Goal: Task Accomplishment & Management: Use online tool/utility

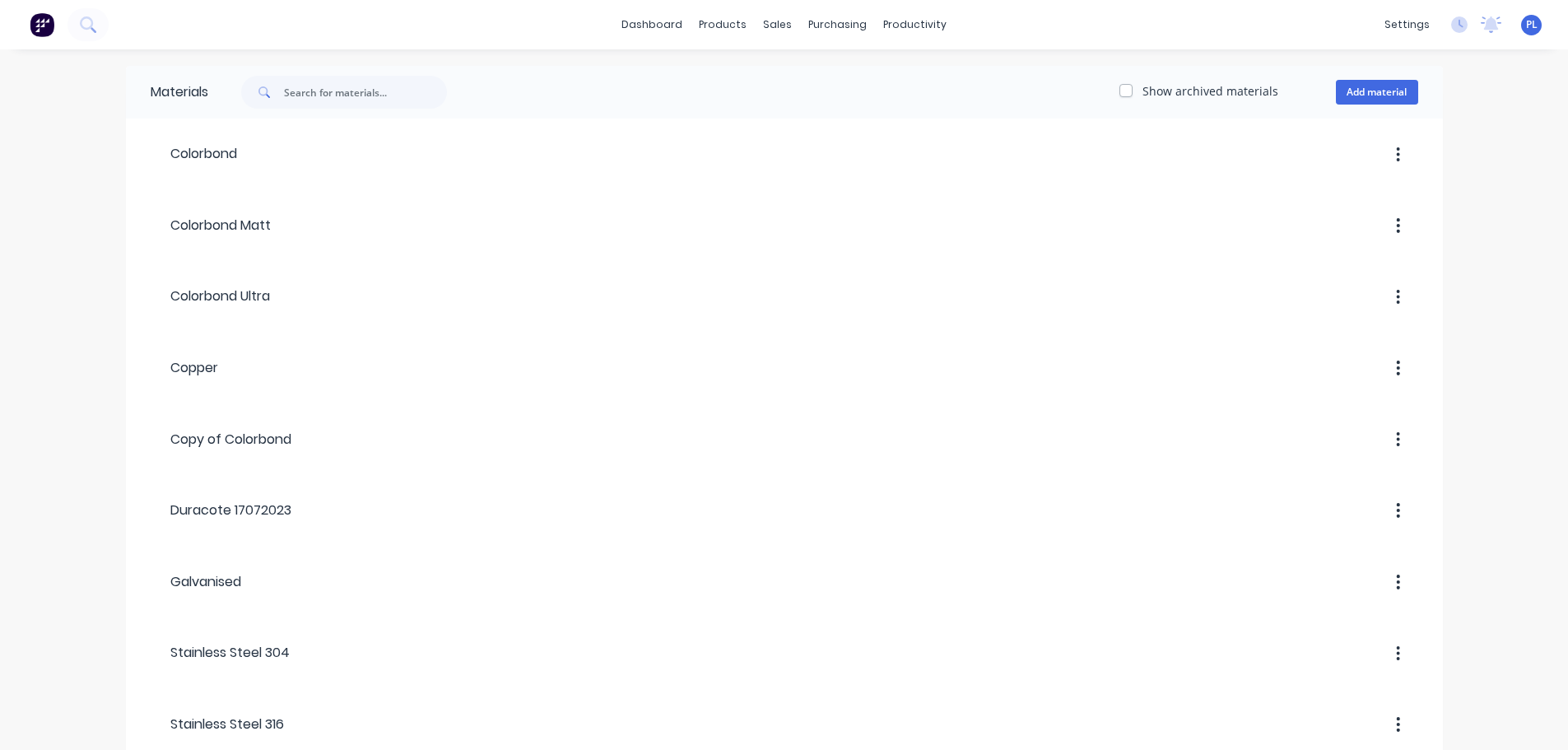
click at [91, 22] on icon at bounding box center [88, 24] width 15 height 15
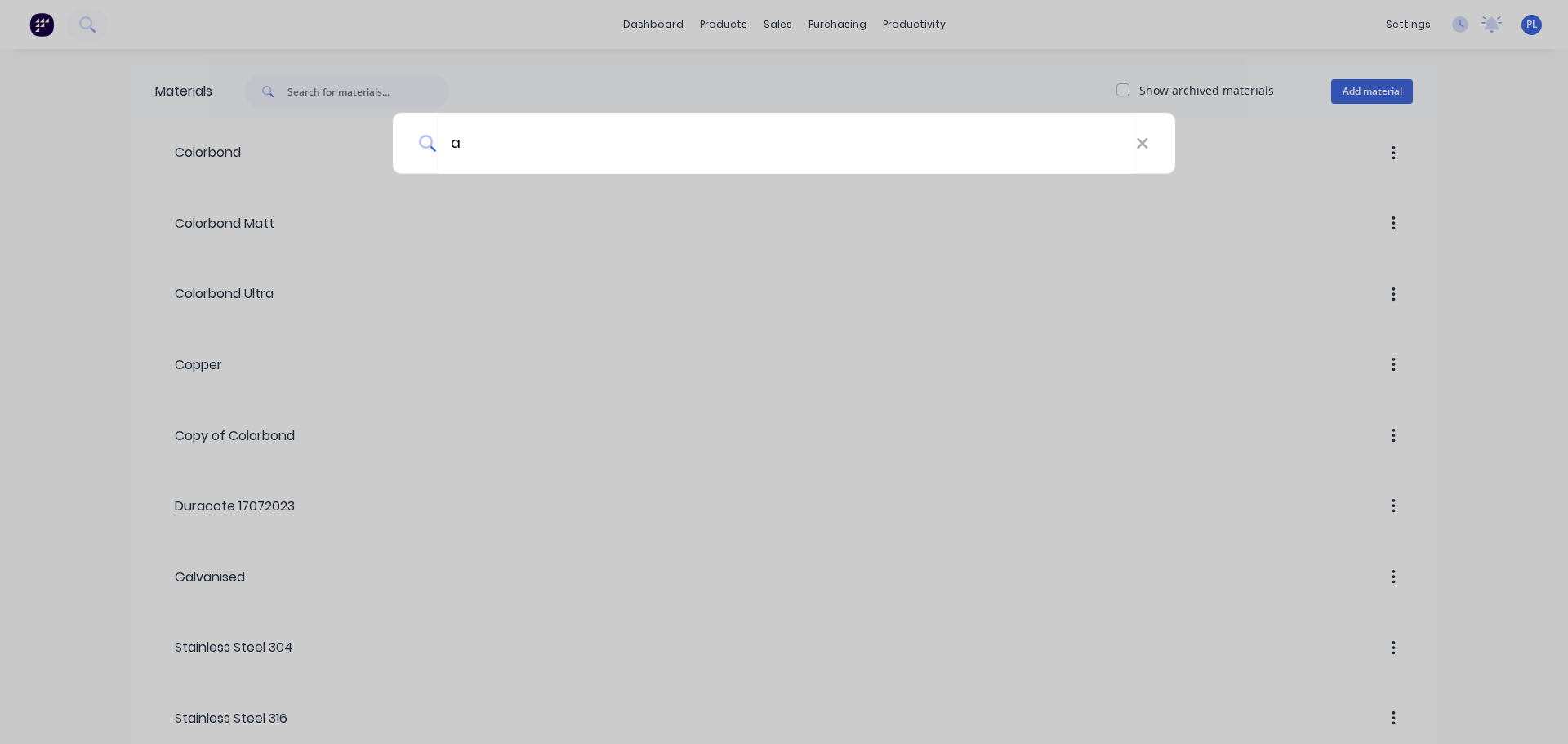
type input "a"
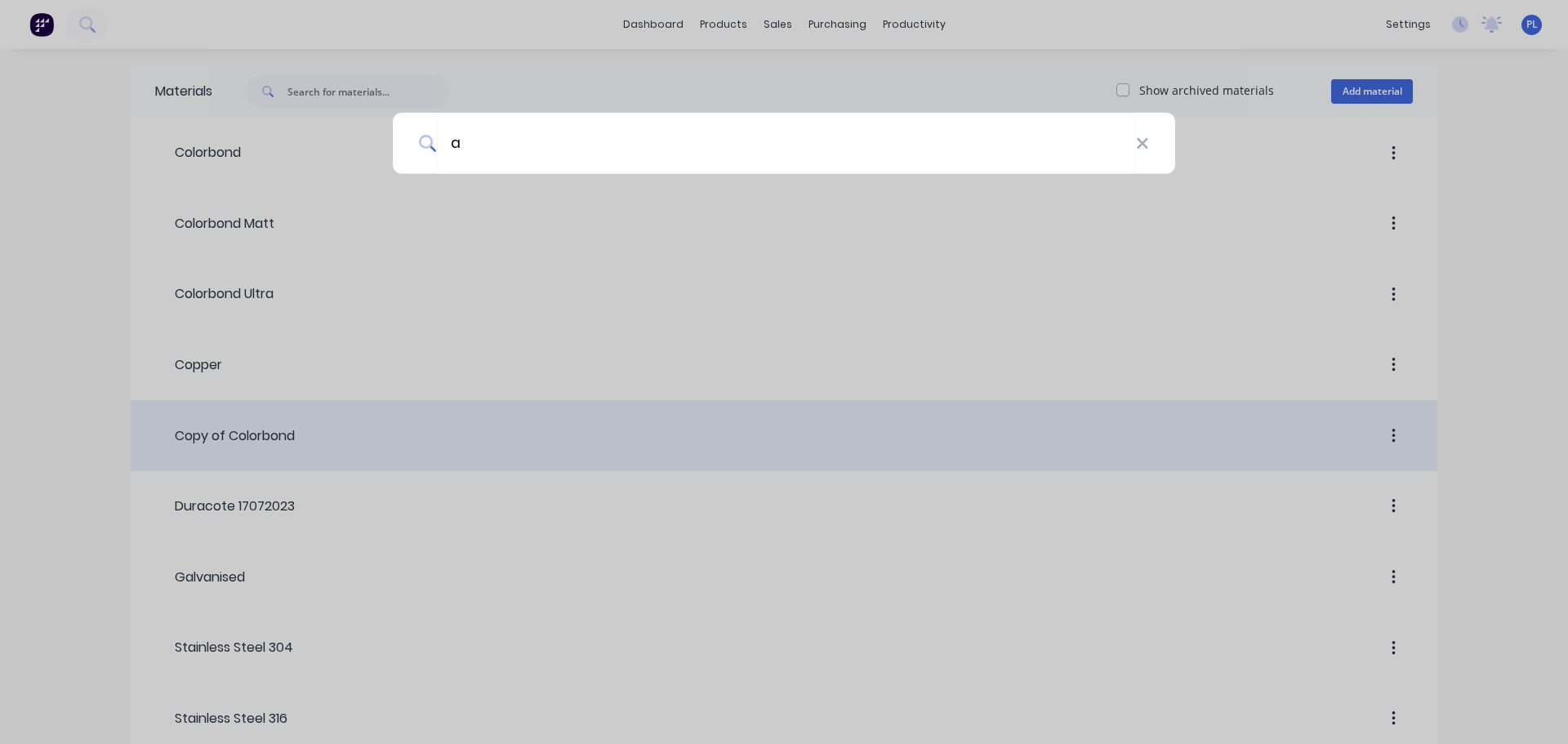
click at [687, 405] on div "a" at bounding box center [784, 372] width 1568 height 744
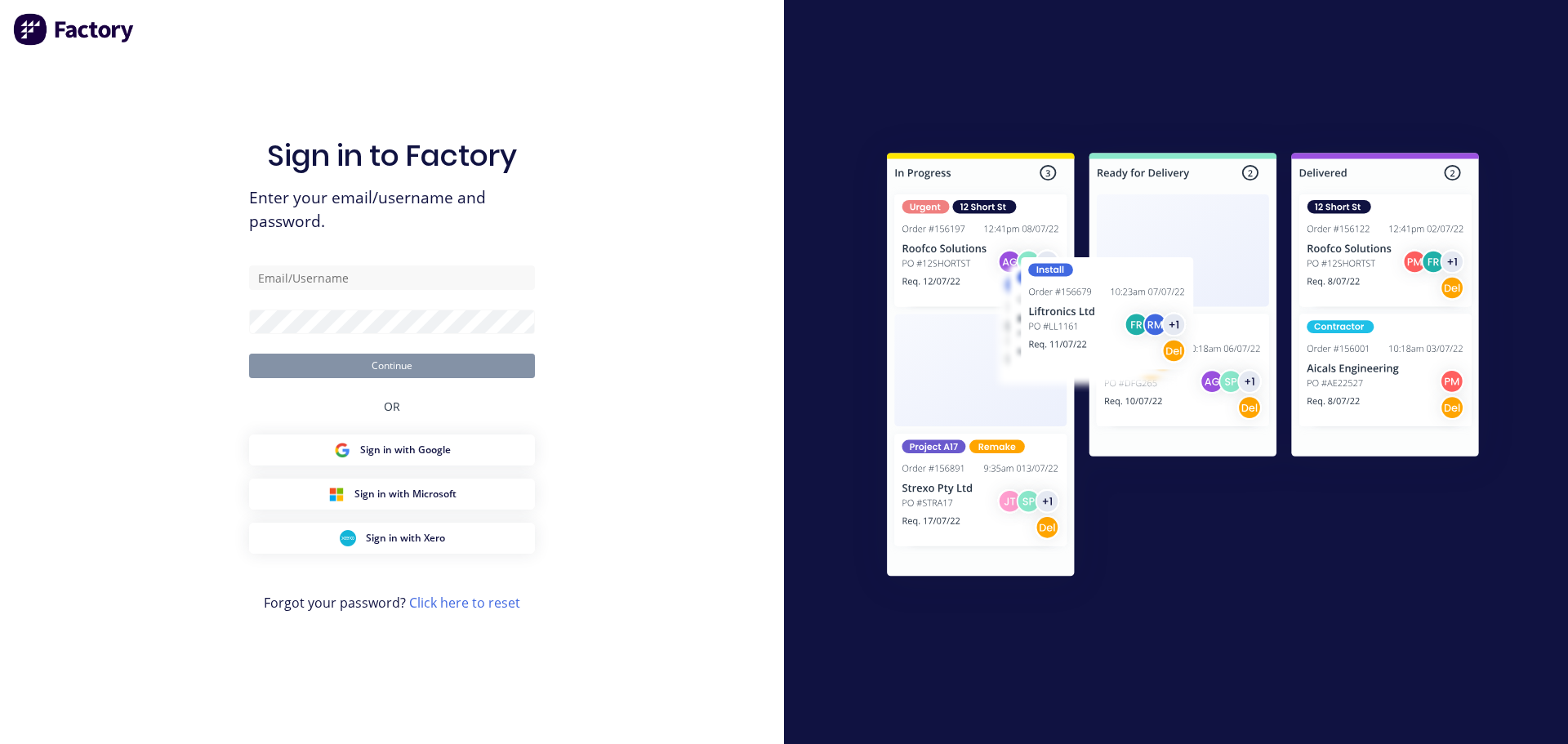
click at [350, 259] on div "Sign in to Factory Enter your email/username and password. Continue OR Sign in …" at bounding box center [392, 388] width 286 height 686
click at [326, 263] on div "Sign in to Factory Enter your email/username and password. Continue OR Sign in …" at bounding box center [392, 388] width 286 height 686
click at [328, 270] on input "text" at bounding box center [392, 278] width 286 height 25
click at [0, 744] on com-1password-button at bounding box center [0, 744] width 0 height 0
type input "peter@factory.app"
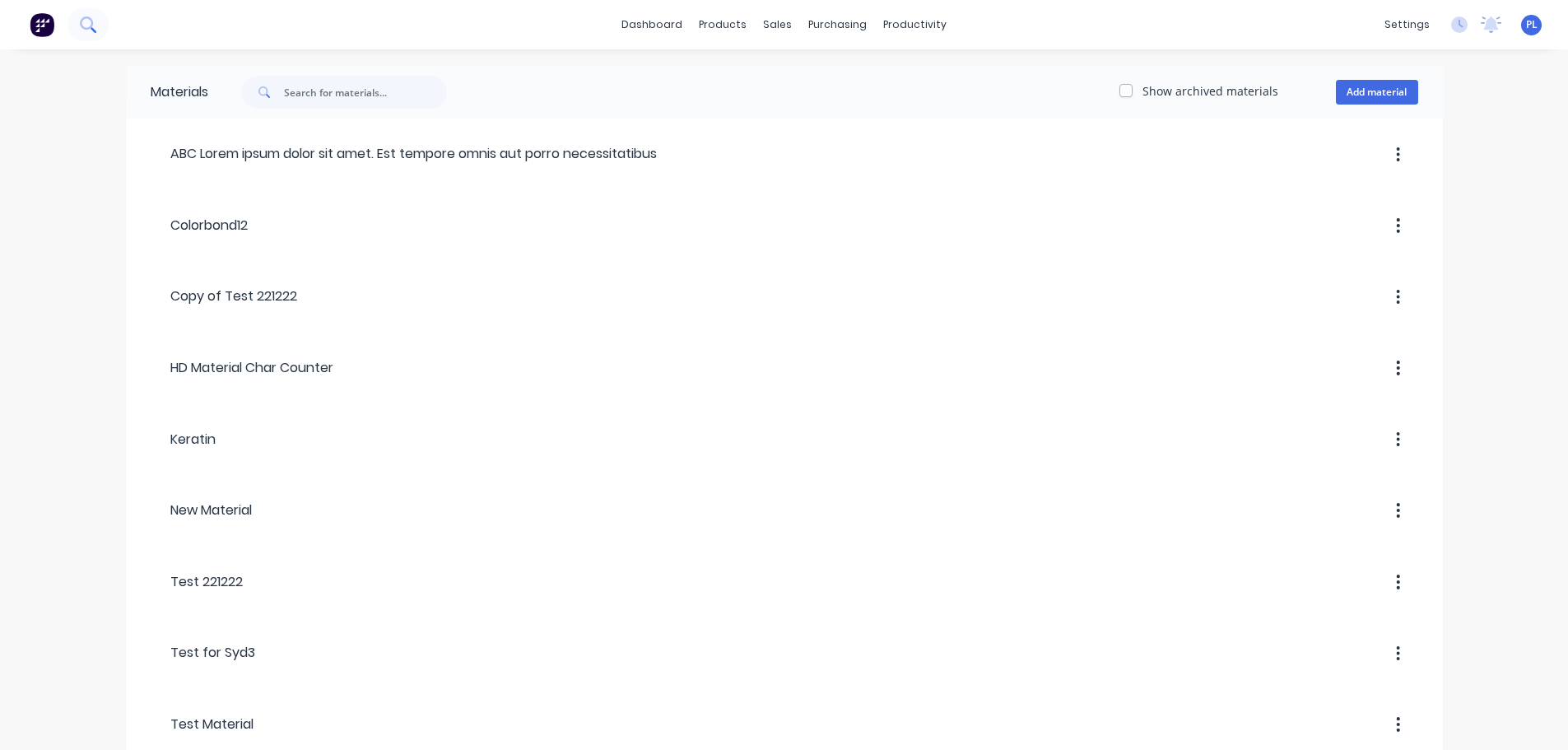
click at [92, 26] on icon at bounding box center [87, 23] width 14 height 14
click at [84, 16] on icon at bounding box center [88, 24] width 15 height 15
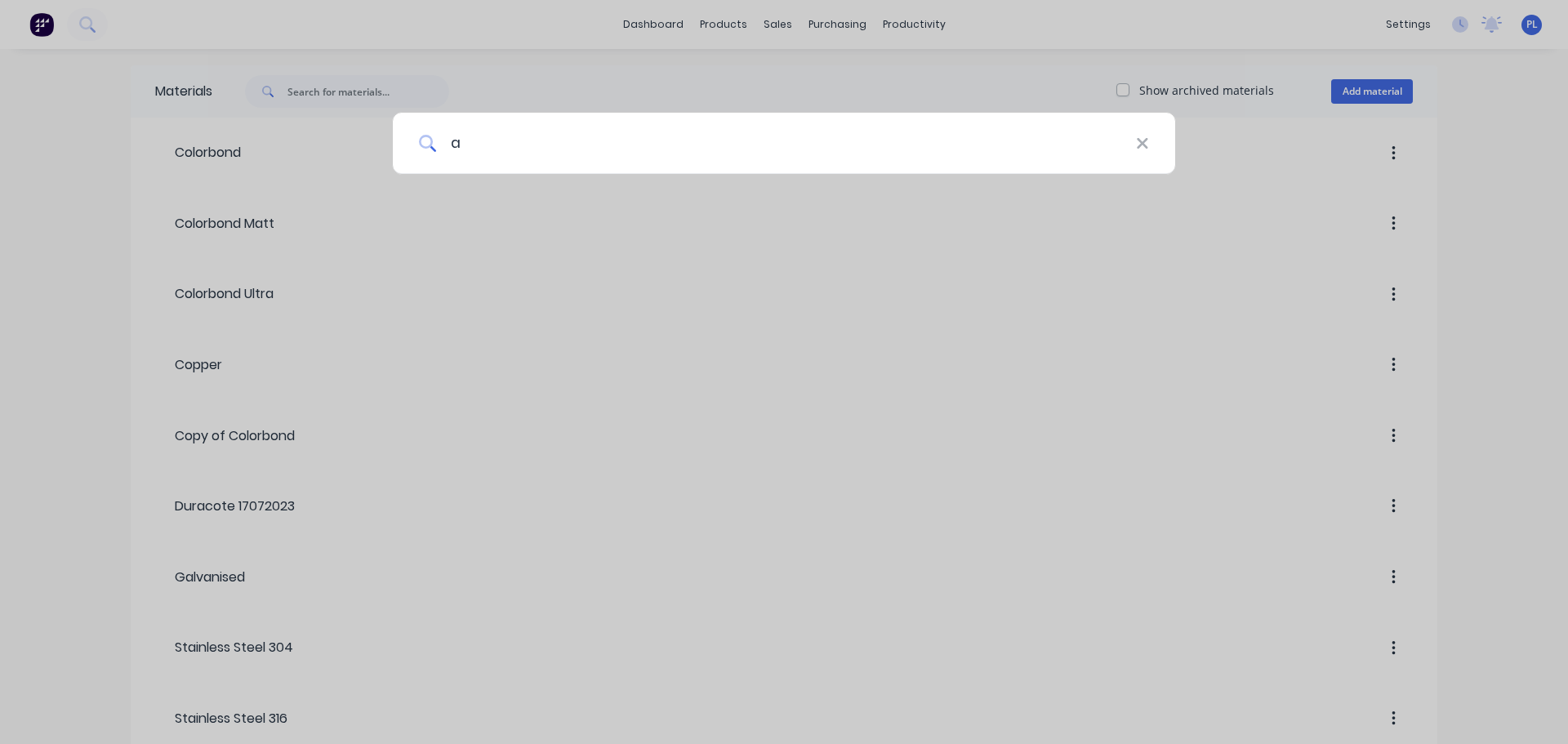
type input "a"
click at [1234, 268] on div "a" at bounding box center [784, 372] width 1568 height 744
click at [87, 119] on div "a" at bounding box center [784, 372] width 1568 height 744
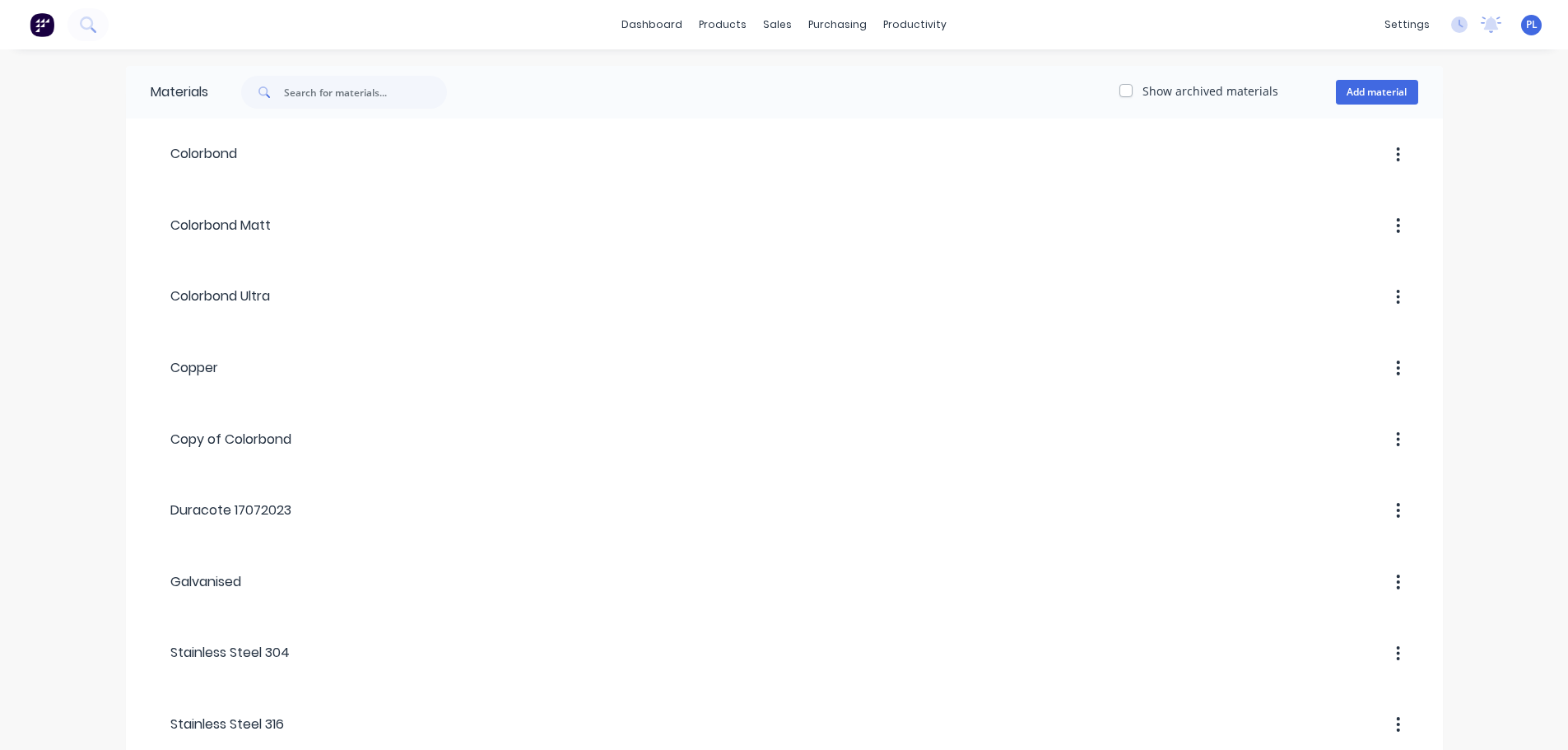
click at [47, 18] on img at bounding box center [43, 25] width 25 height 25
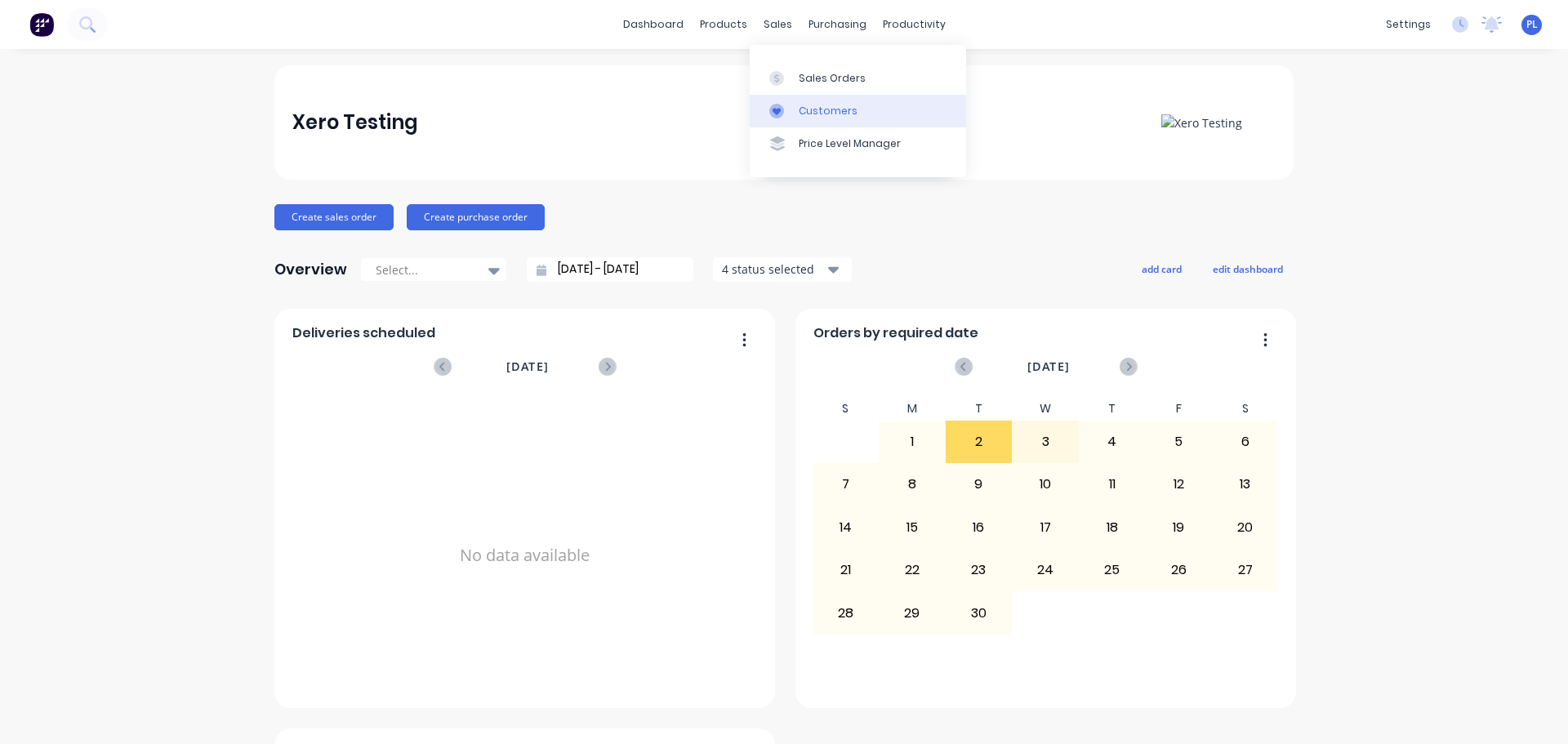
click at [811, 97] on link "Customers" at bounding box center [858, 111] width 217 height 33
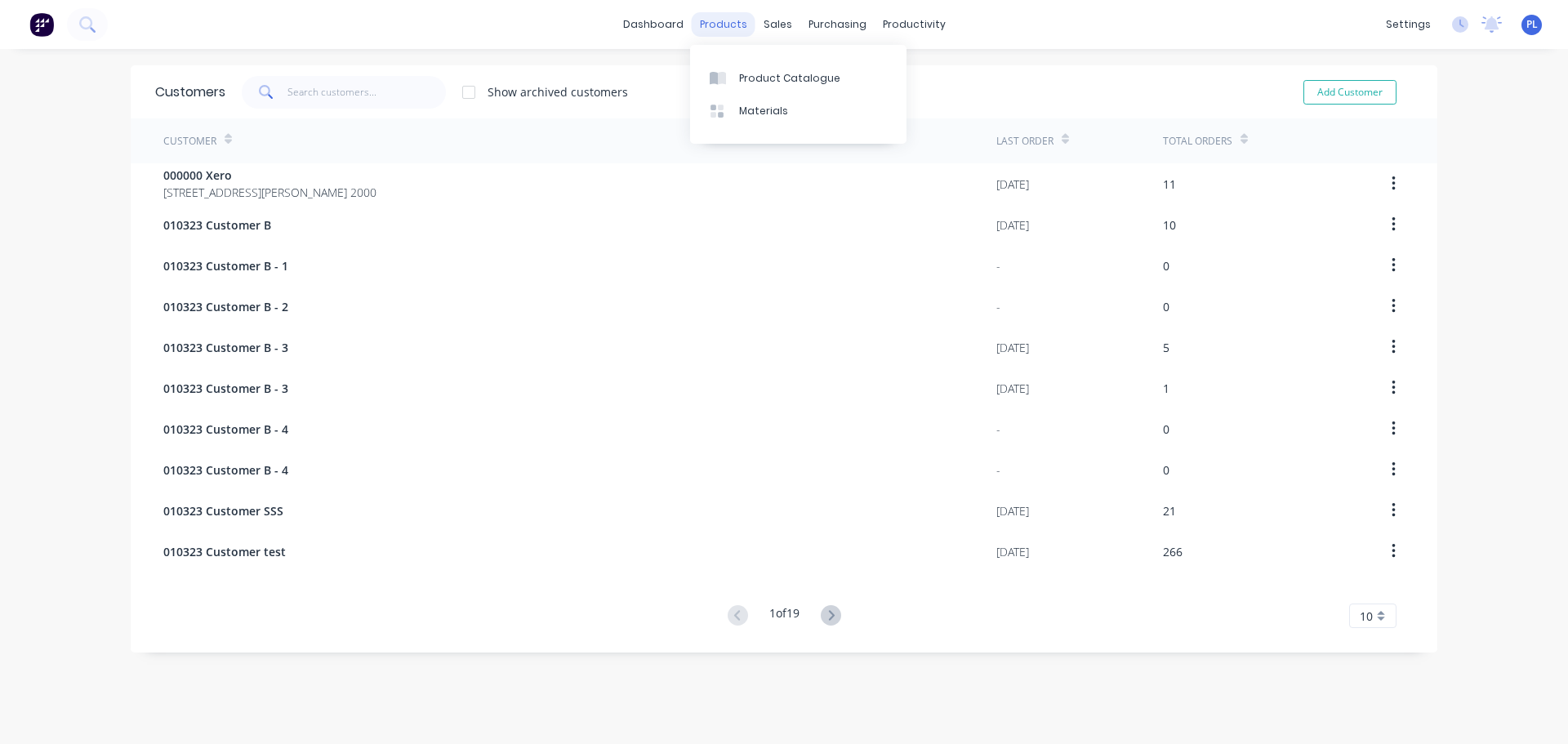
click at [719, 14] on div "products" at bounding box center [724, 25] width 63 height 25
click at [773, 85] on link "Product Catalogue" at bounding box center [798, 78] width 217 height 33
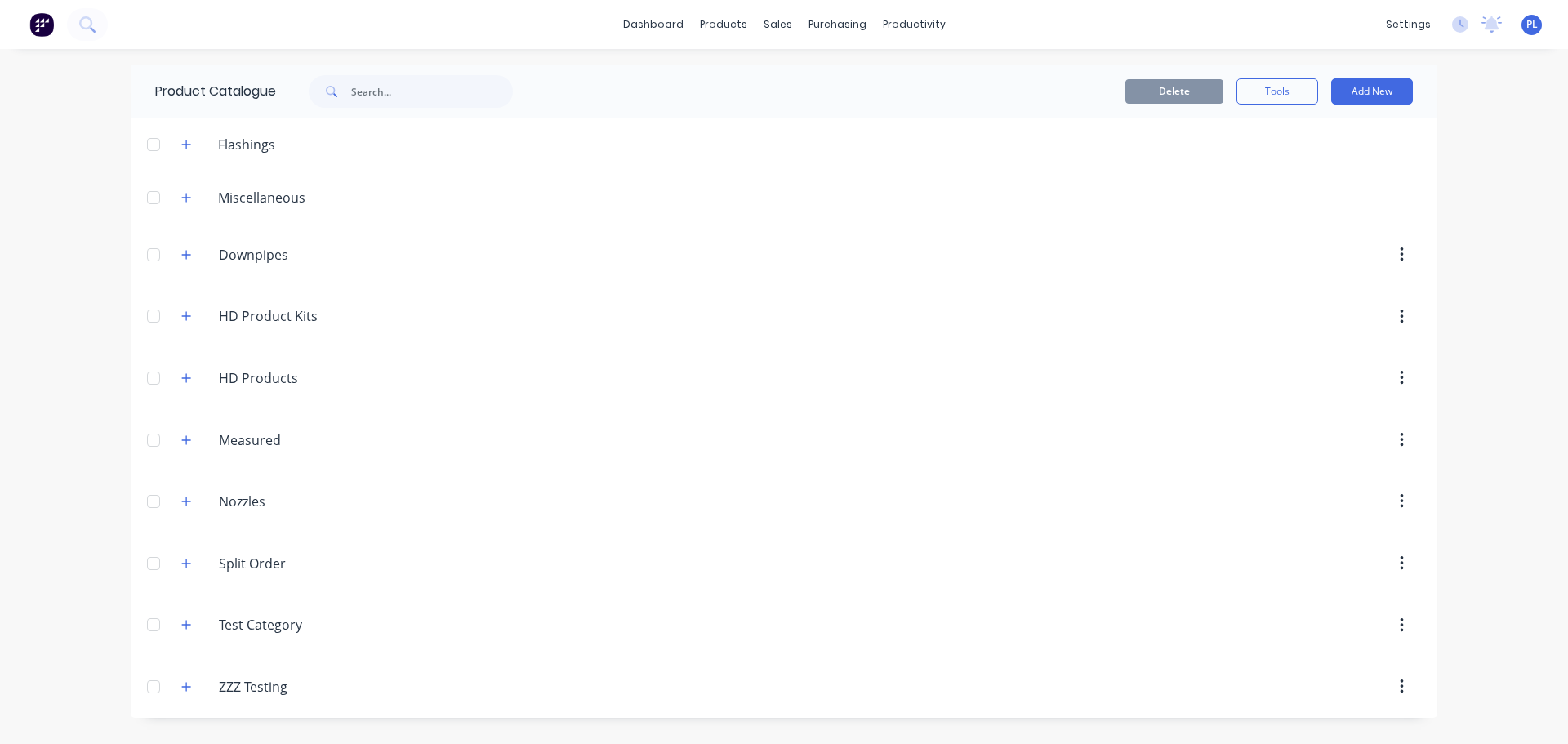
click at [47, 17] on img at bounding box center [42, 25] width 25 height 25
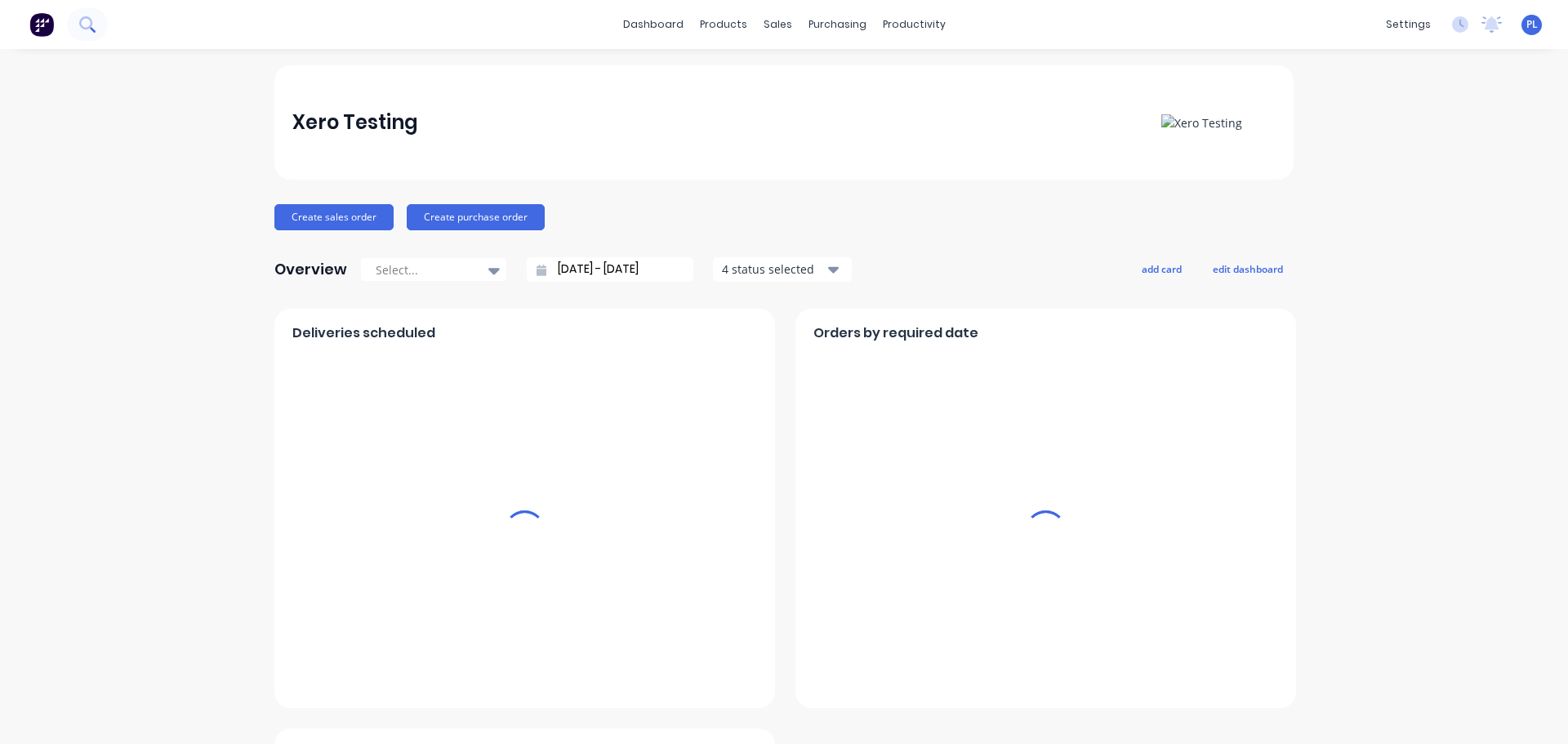
click at [81, 12] on button at bounding box center [87, 25] width 41 height 33
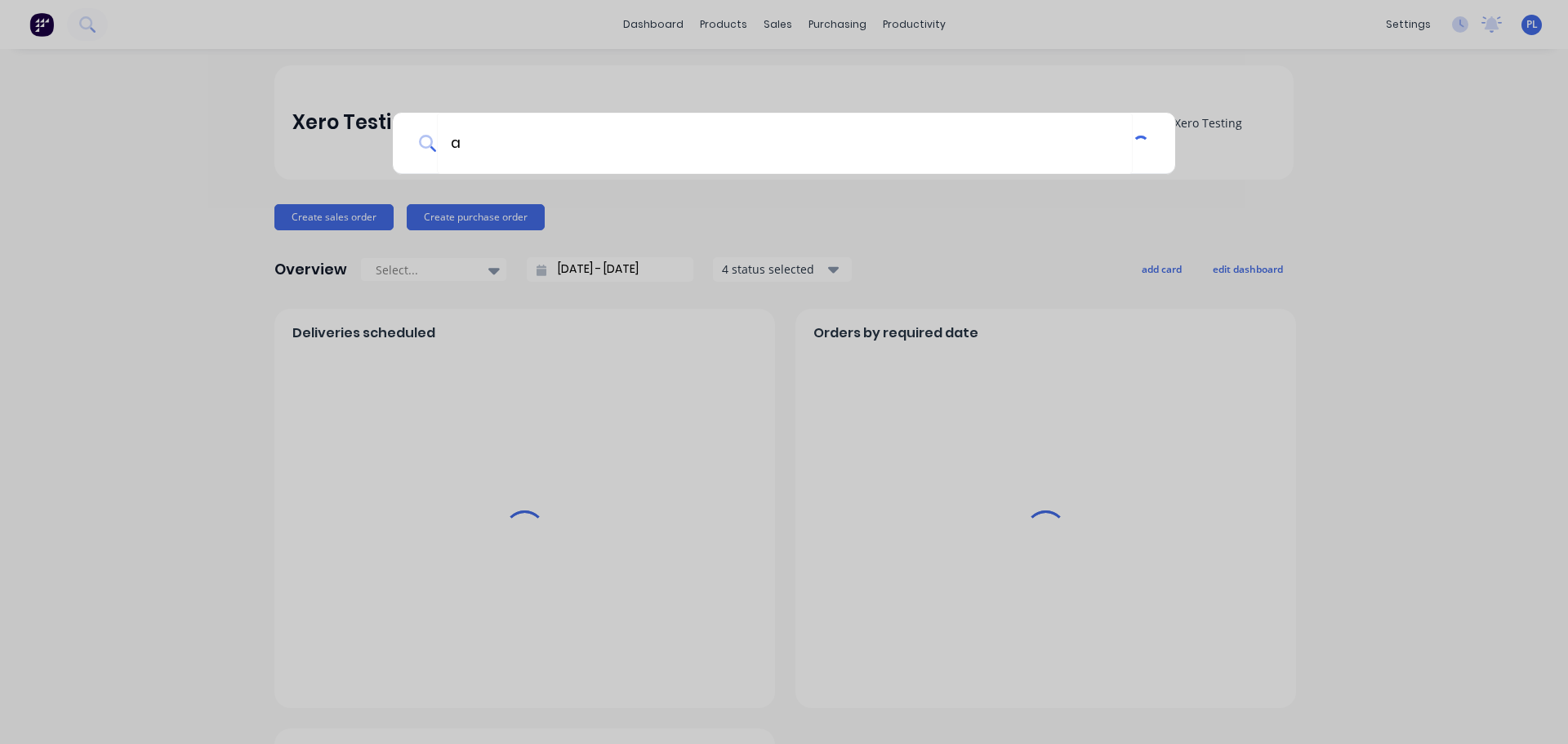
type input "a"
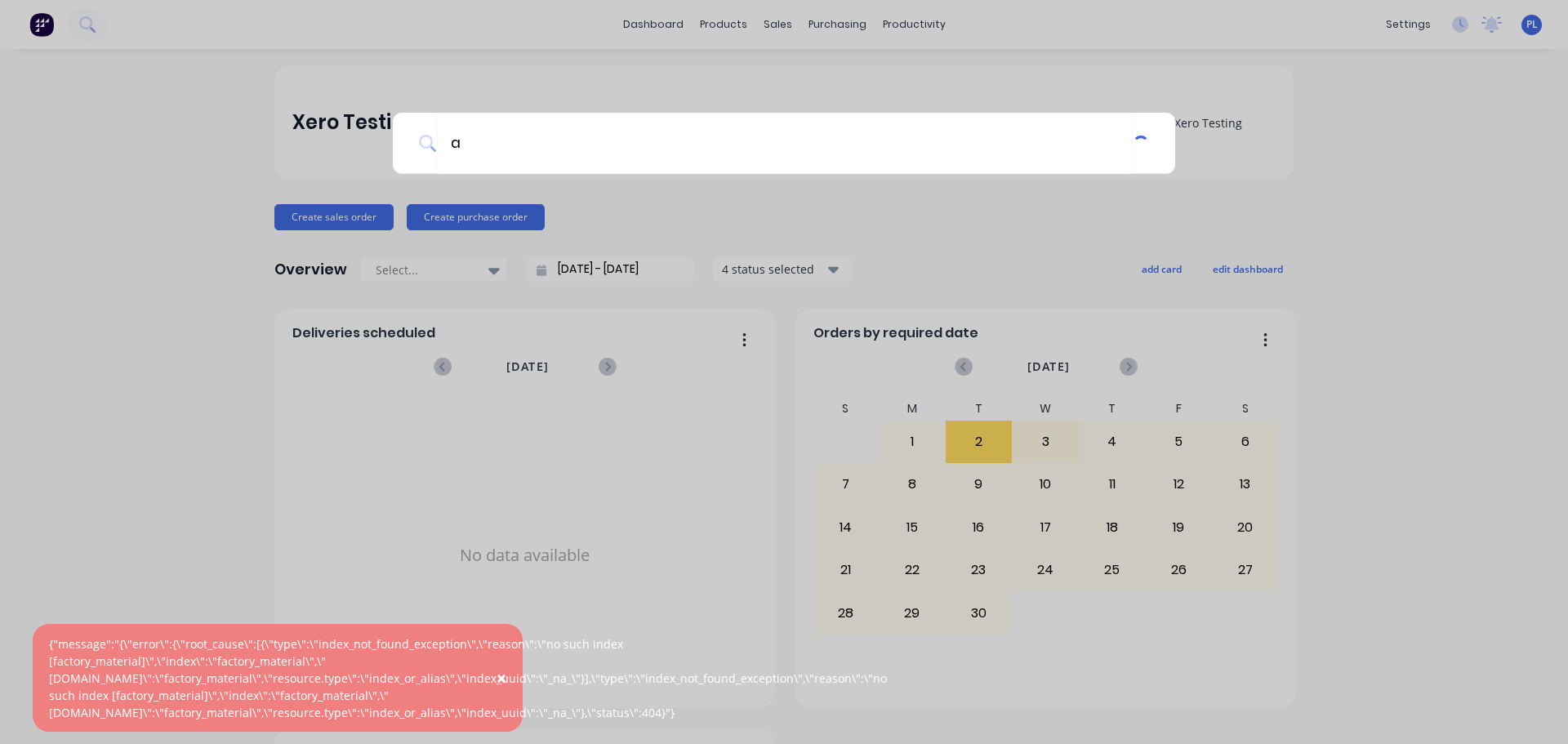
click at [467, 193] on div "a" at bounding box center [784, 372] width 1568 height 744
click at [483, 158] on input "a" at bounding box center [785, 144] width 696 height 61
click at [248, 273] on div at bounding box center [784, 372] width 1568 height 744
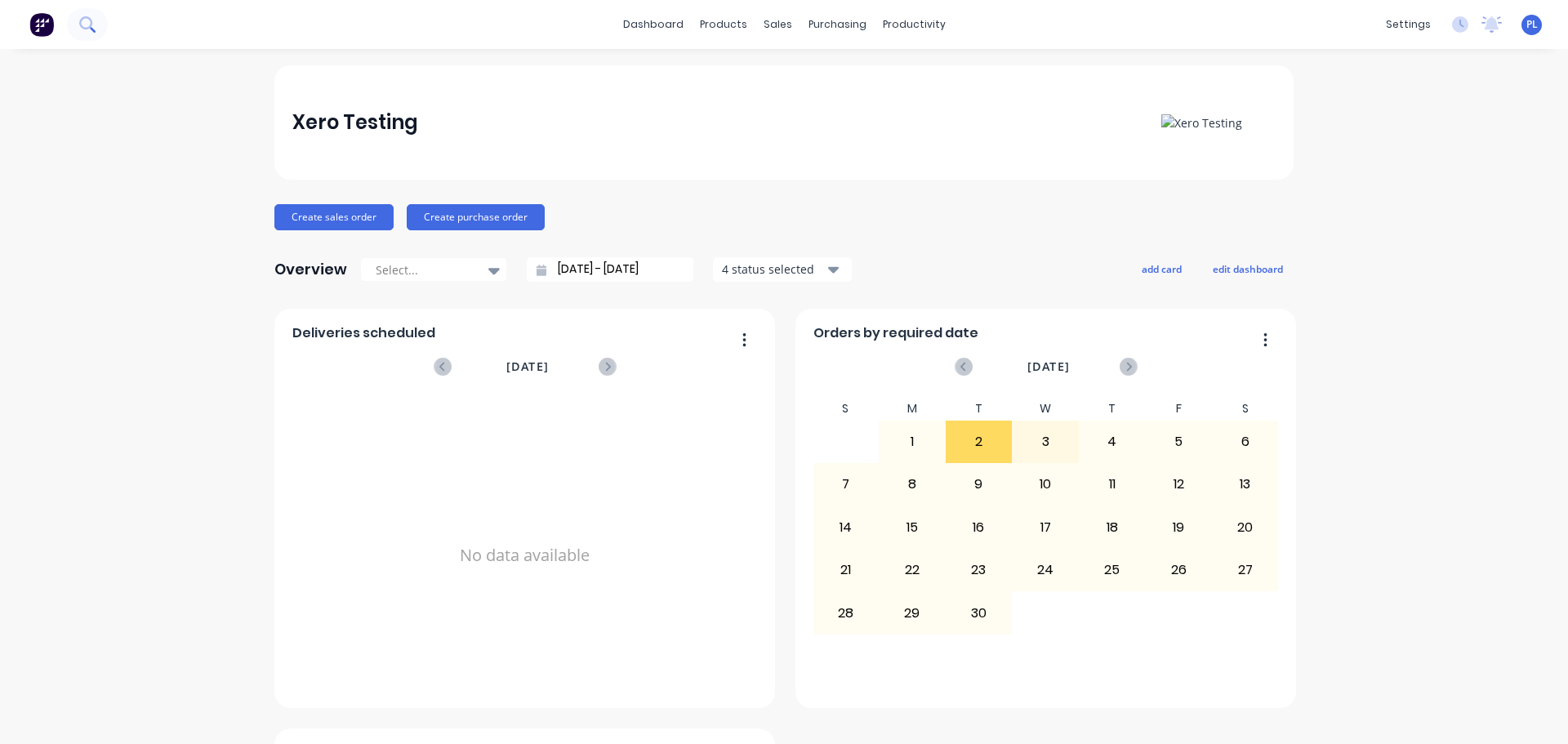
click at [86, 25] on icon at bounding box center [87, 24] width 15 height 15
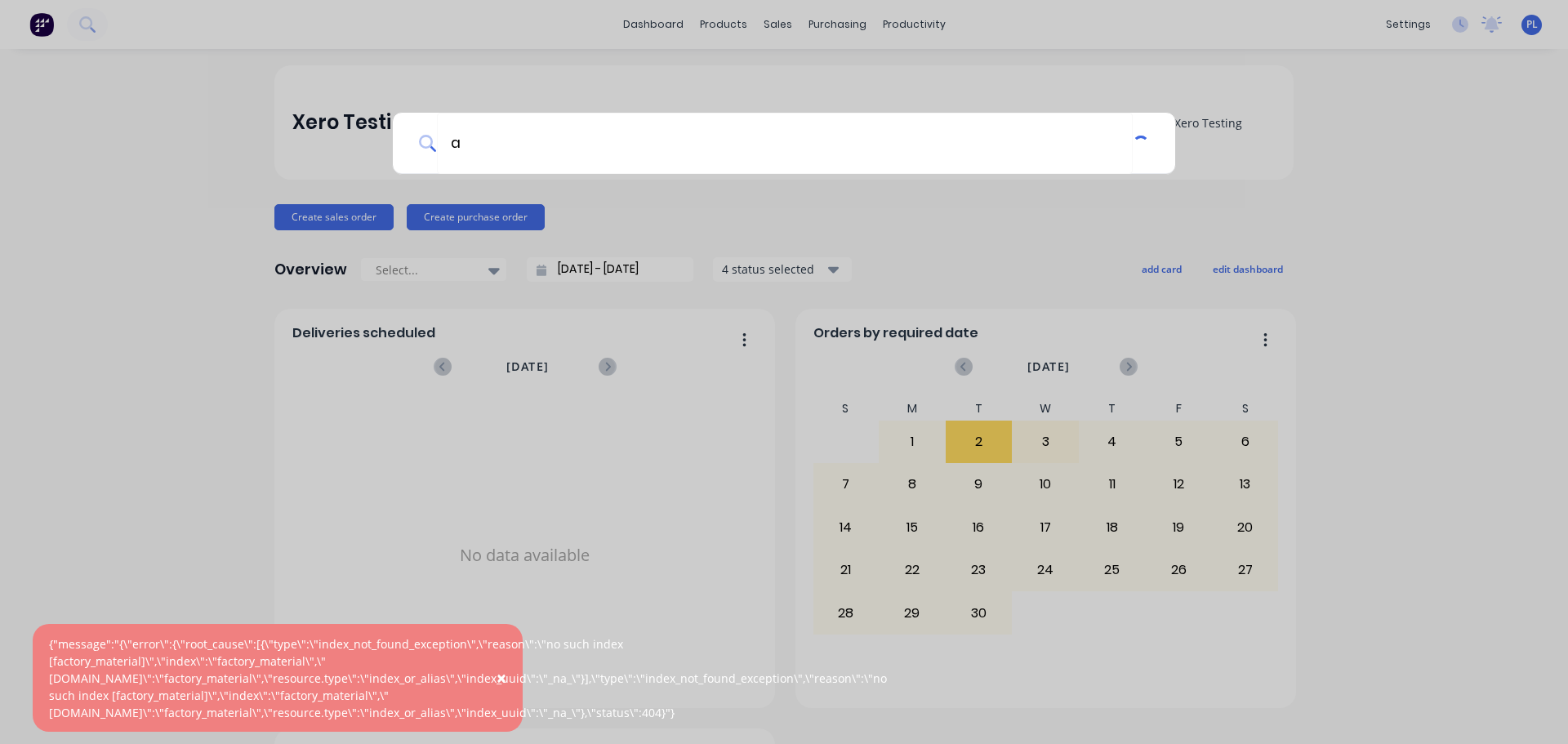
type input "a"
click at [118, 333] on div "a" at bounding box center [784, 372] width 1568 height 744
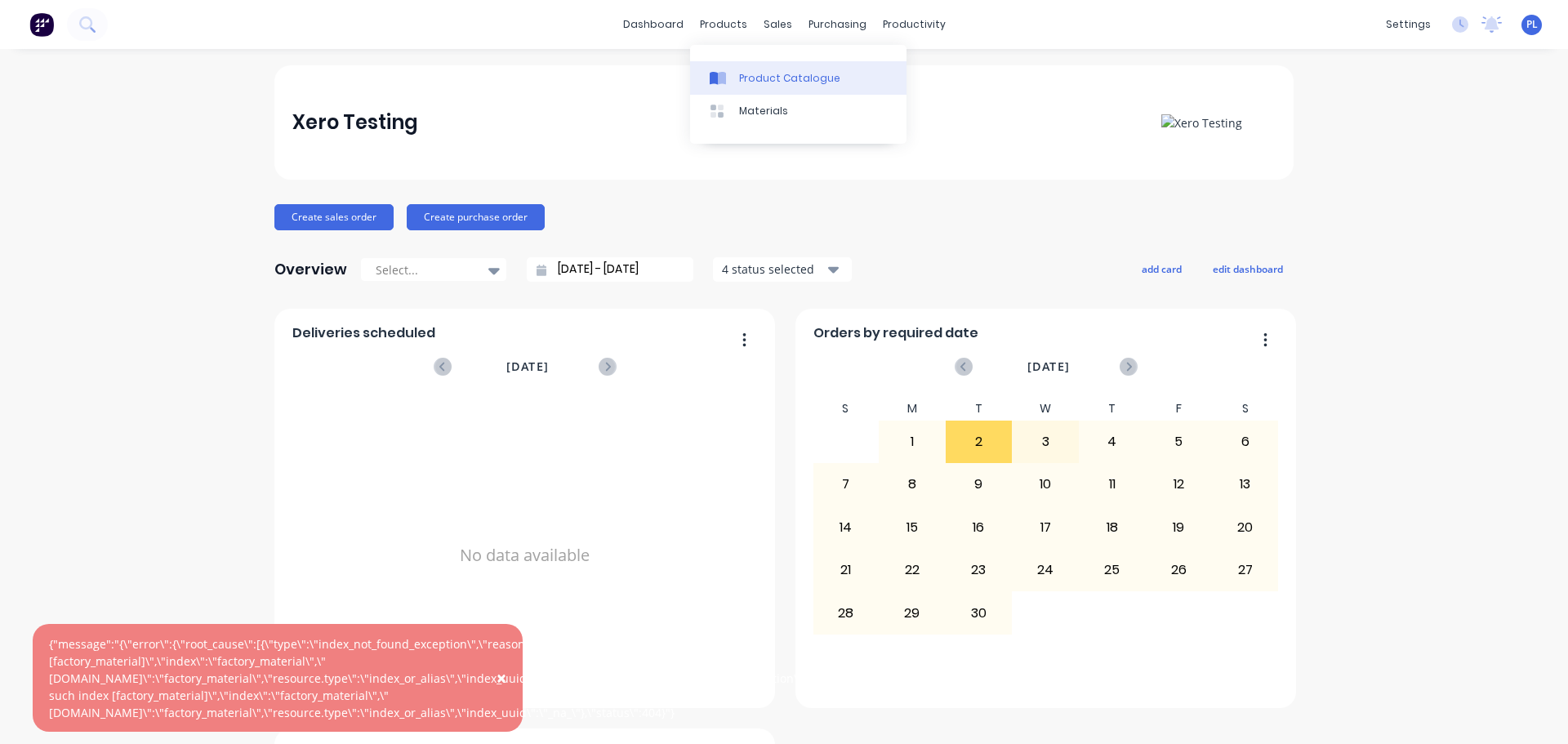
click at [746, 69] on link "Product Catalogue" at bounding box center [798, 78] width 217 height 33
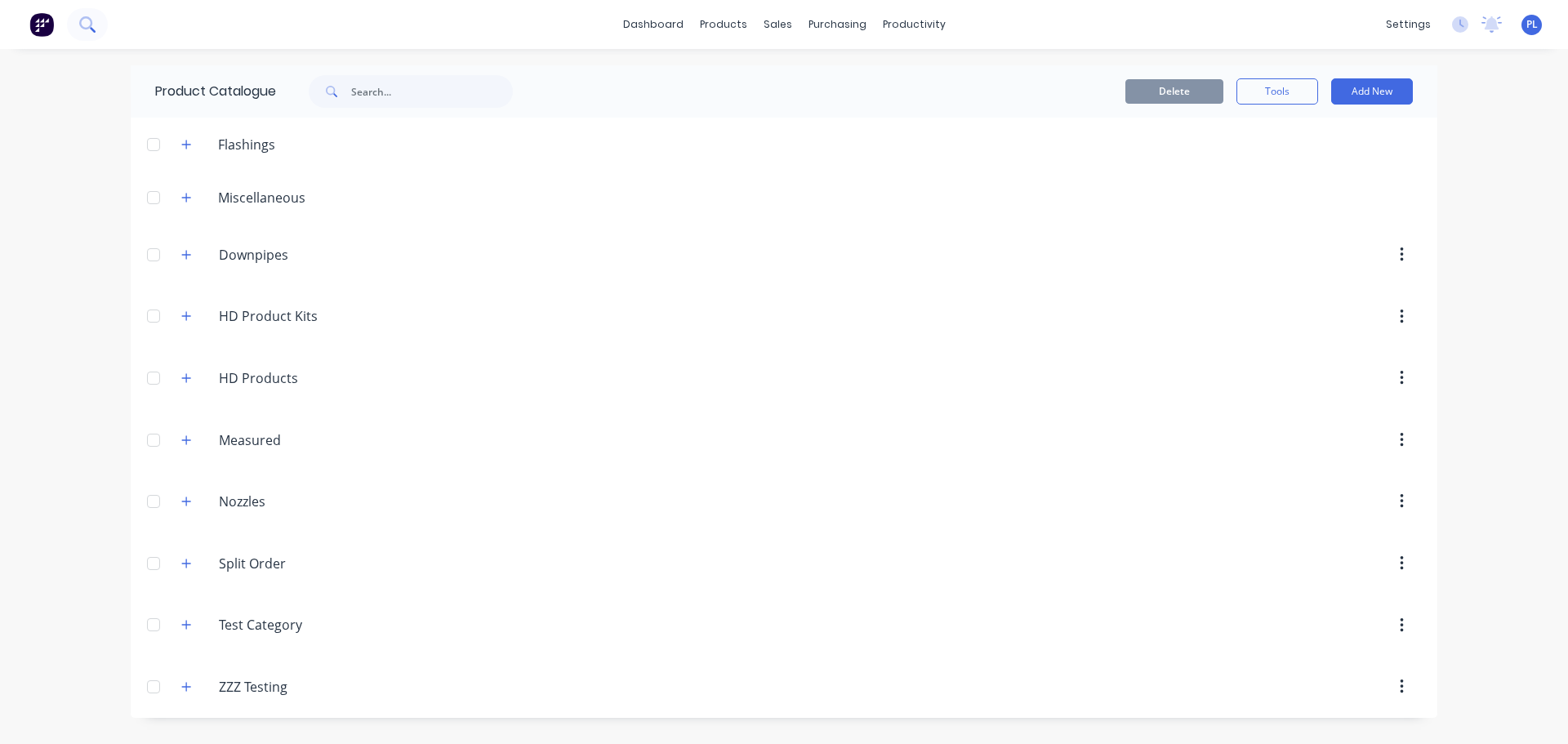
click at [102, 15] on button at bounding box center [87, 25] width 41 height 33
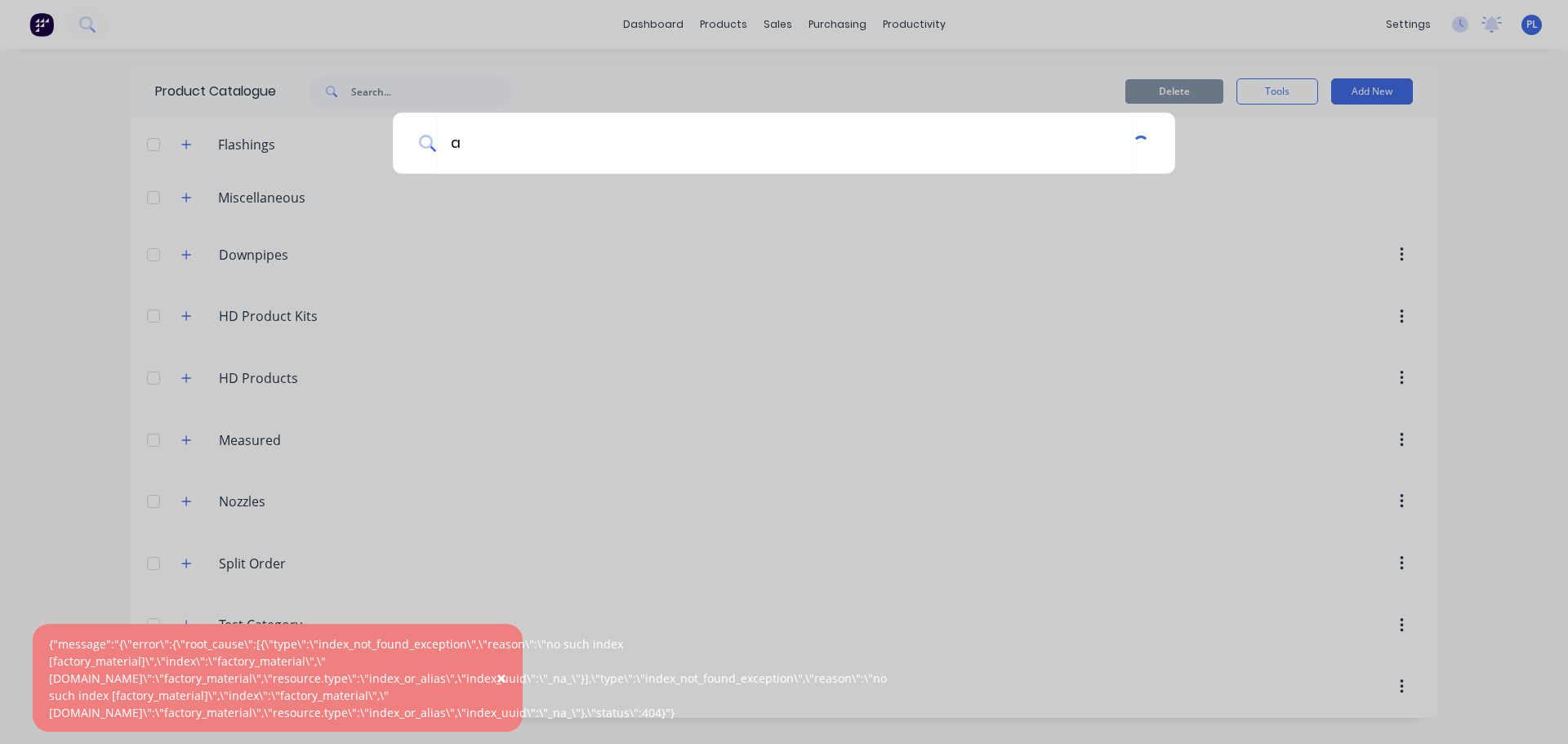
type input "a"
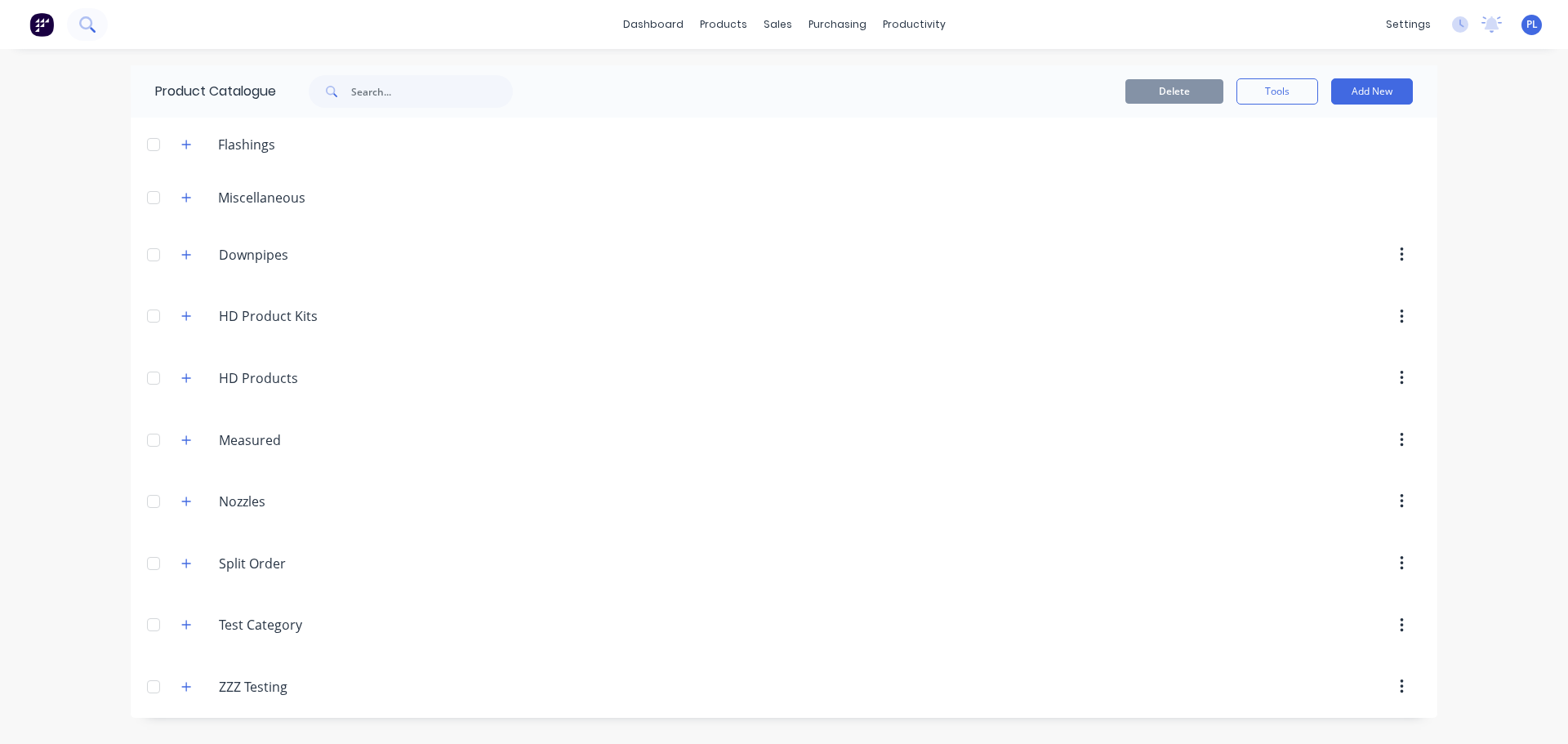
click at [93, 16] on icon at bounding box center [87, 24] width 15 height 15
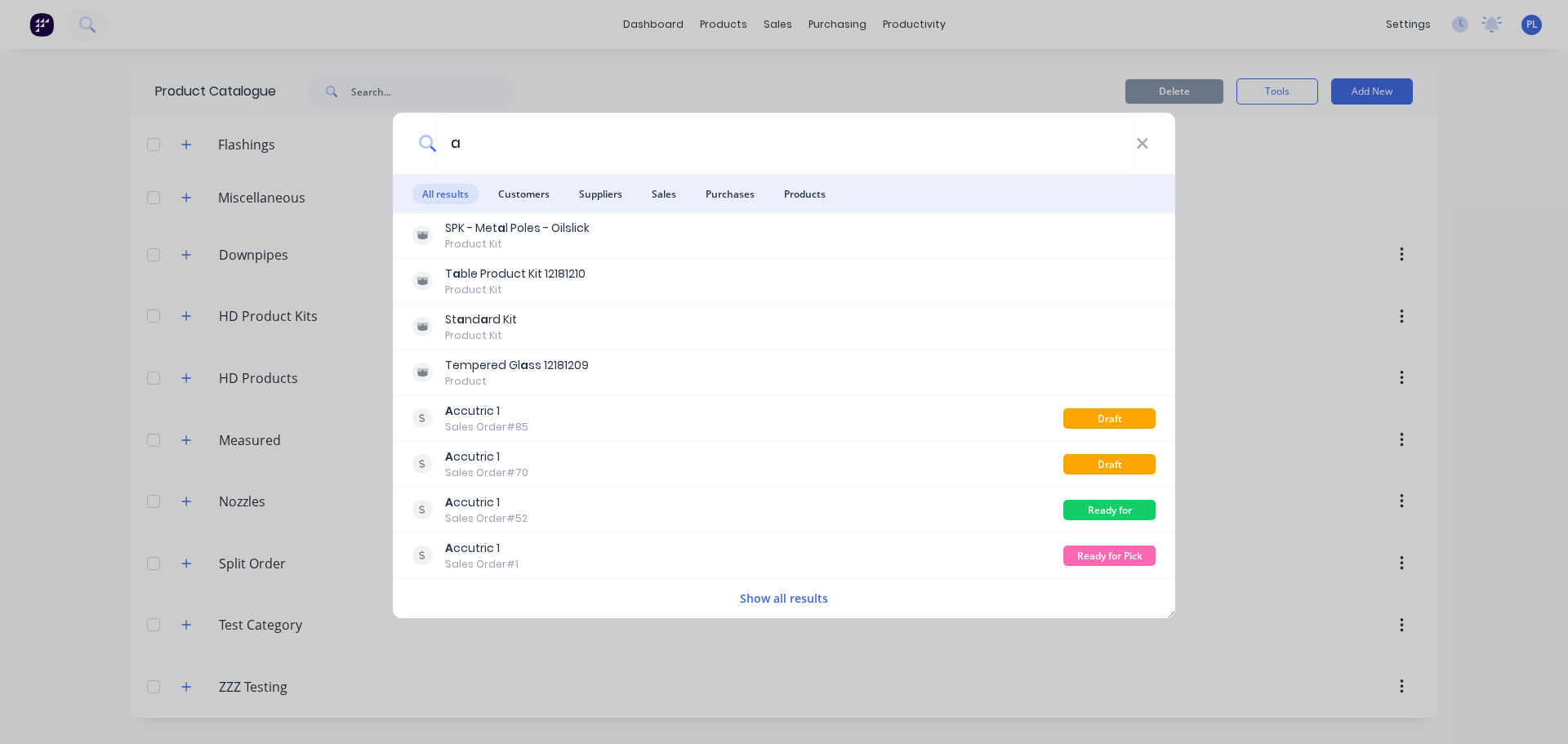
type input "a"
click at [1395, 314] on div "a All results Customers Suppliers Sales Purchases Products SPK - Met a l Poles …" at bounding box center [784, 372] width 1568 height 744
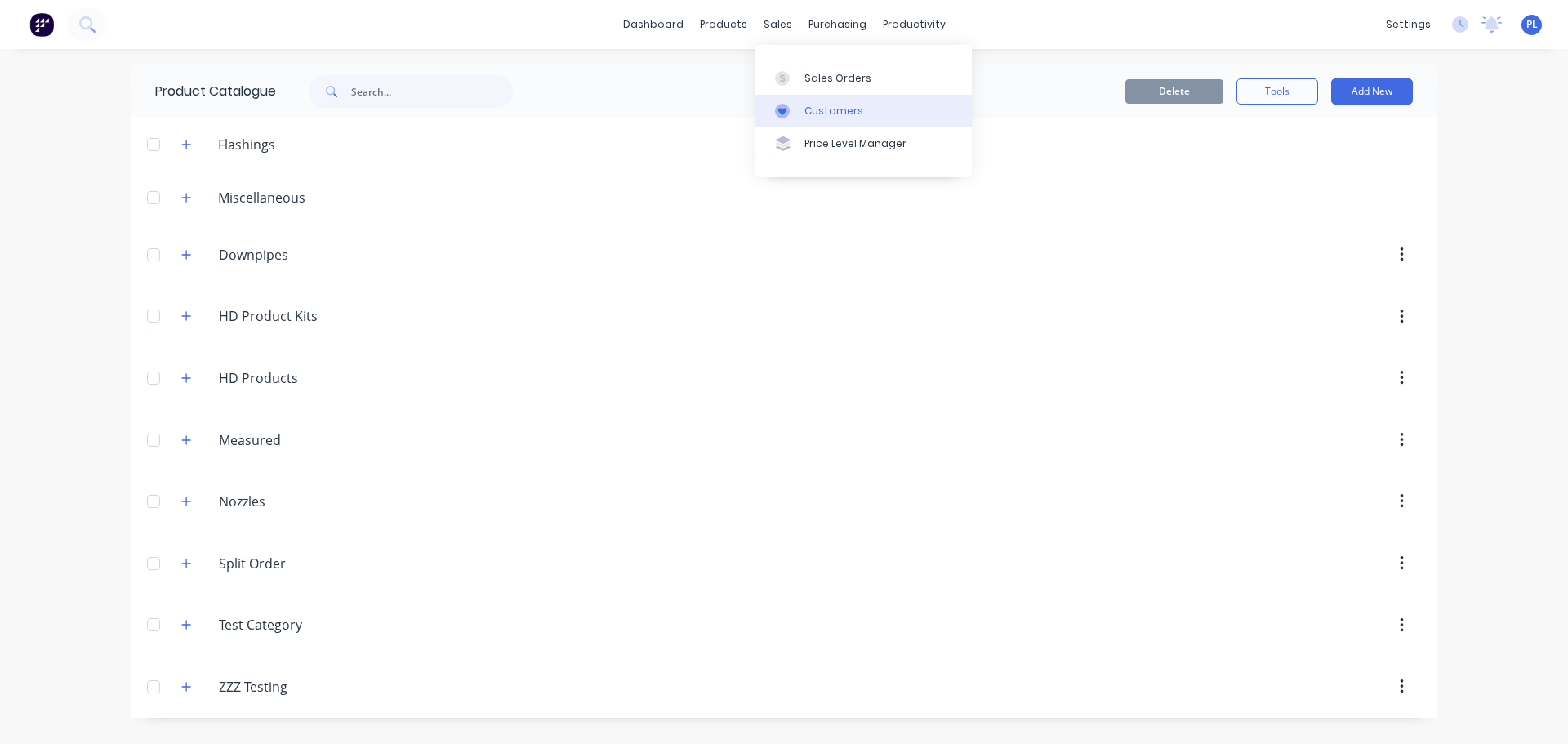
click at [826, 113] on div "Customers" at bounding box center [833, 110] width 58 height 14
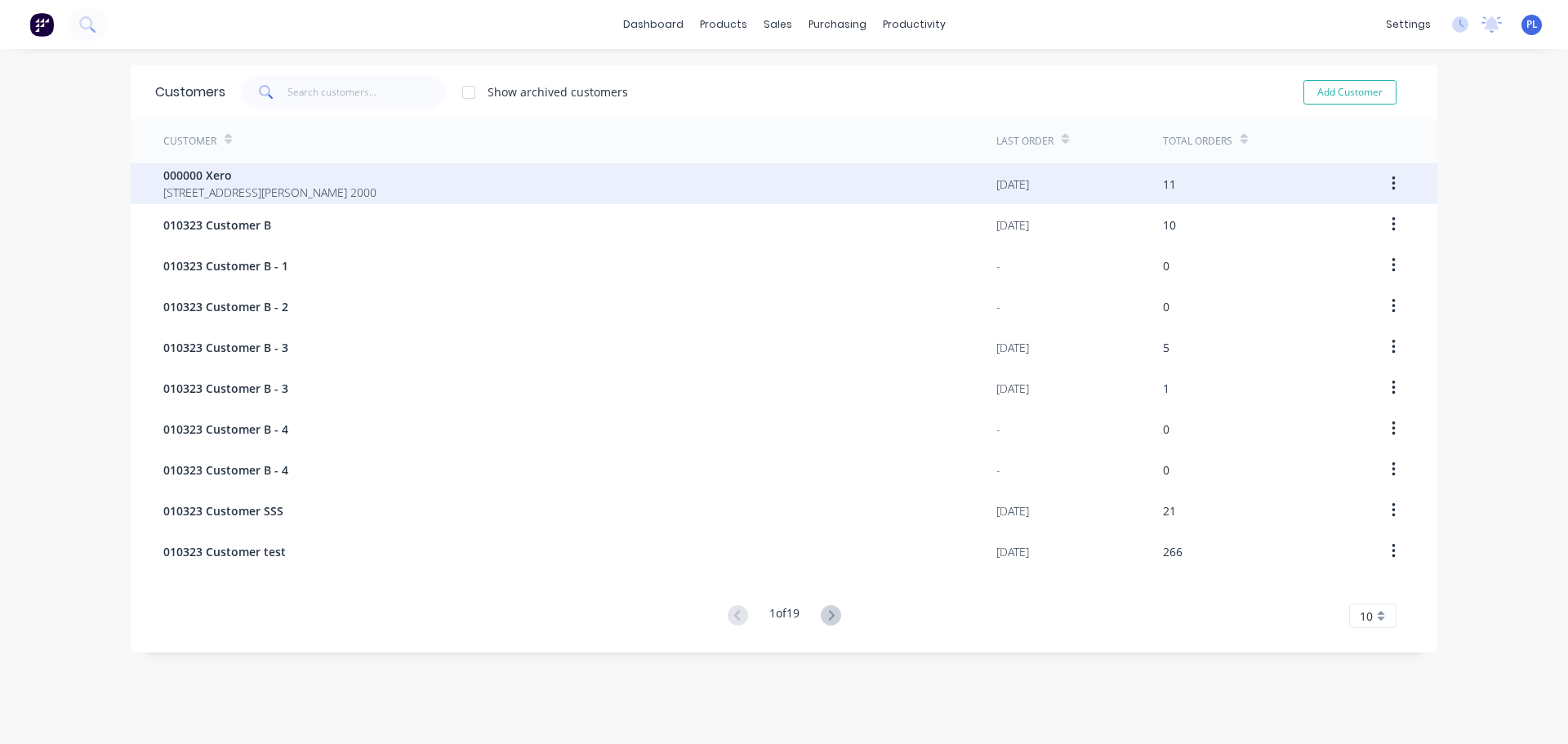
click at [791, 174] on div "000000 Xero 281 Elizabeth St SYDNEY 2000" at bounding box center [579, 183] width 833 height 41
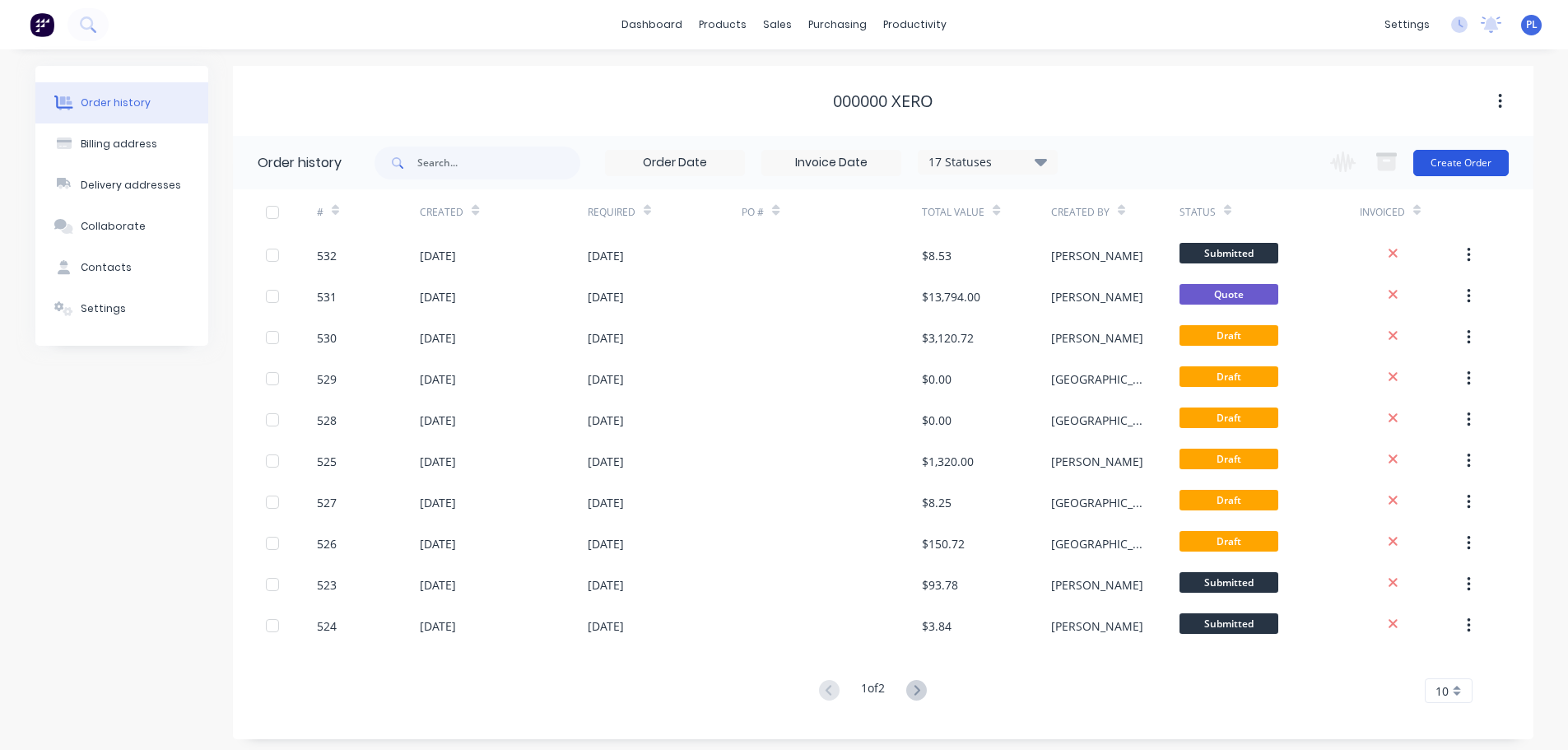
click at [1463, 171] on button "Create Order" at bounding box center [1461, 162] width 96 height 26
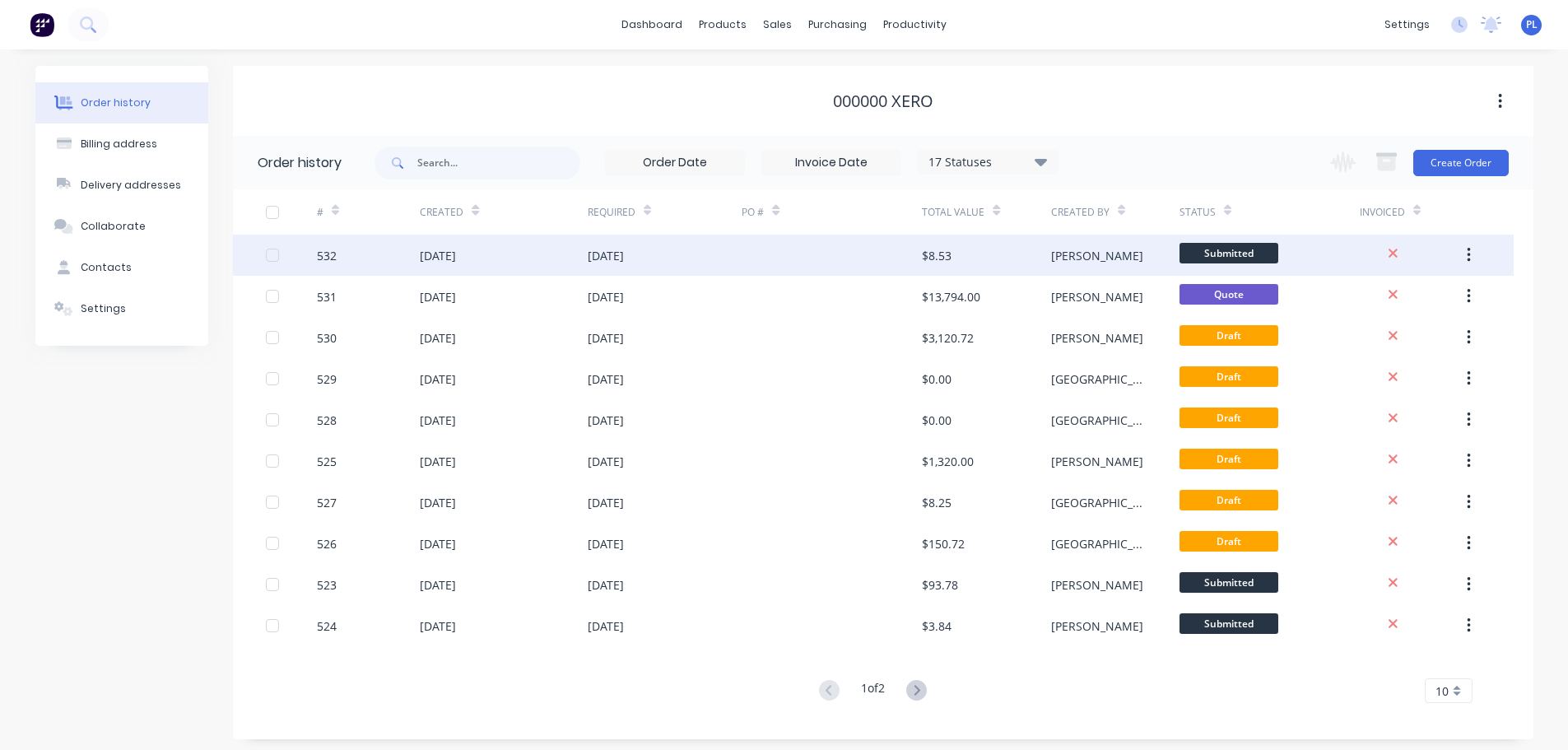
click at [1043, 256] on div "$8.53" at bounding box center [985, 255] width 128 height 42
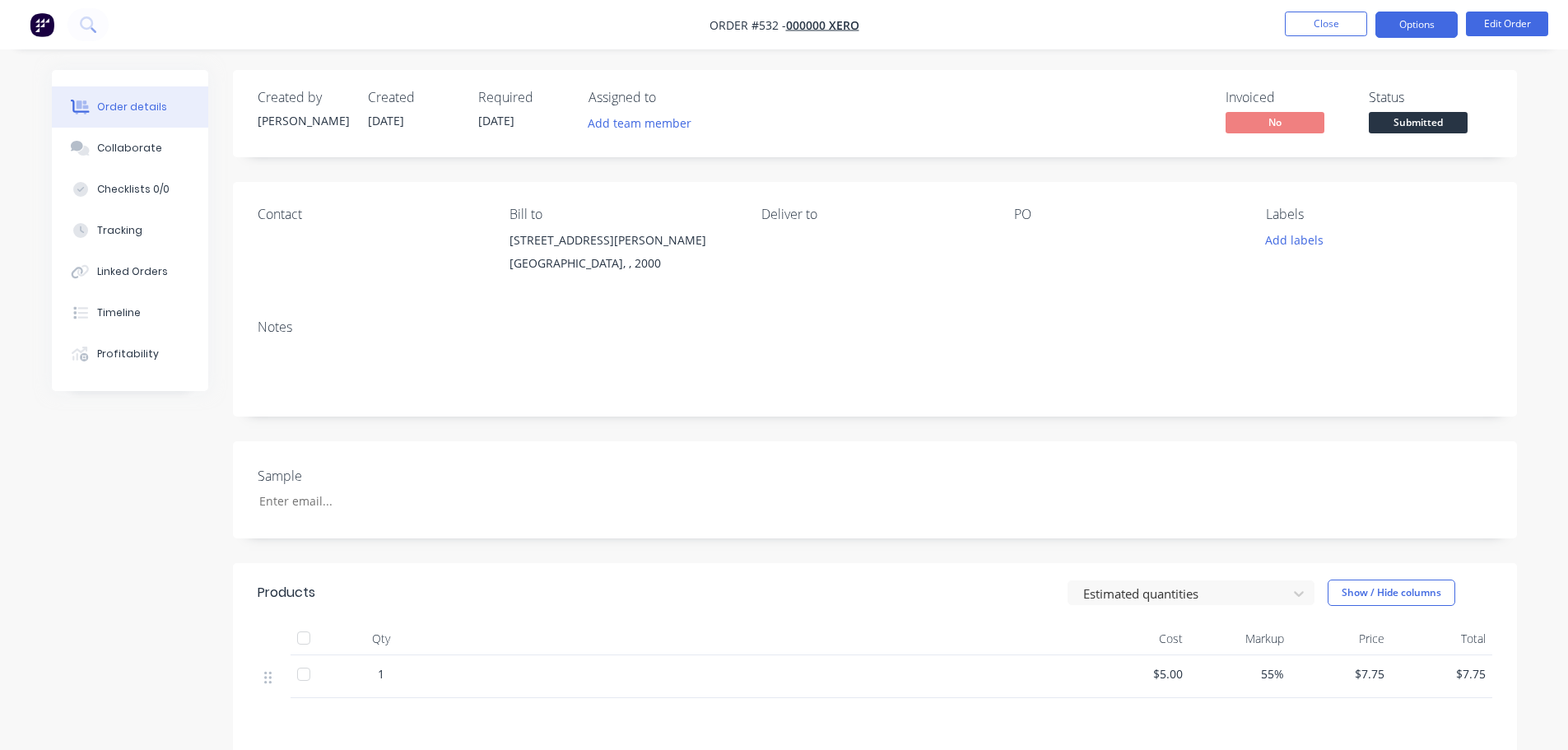
click at [1436, 14] on button "Options" at bounding box center [1416, 24] width 82 height 26
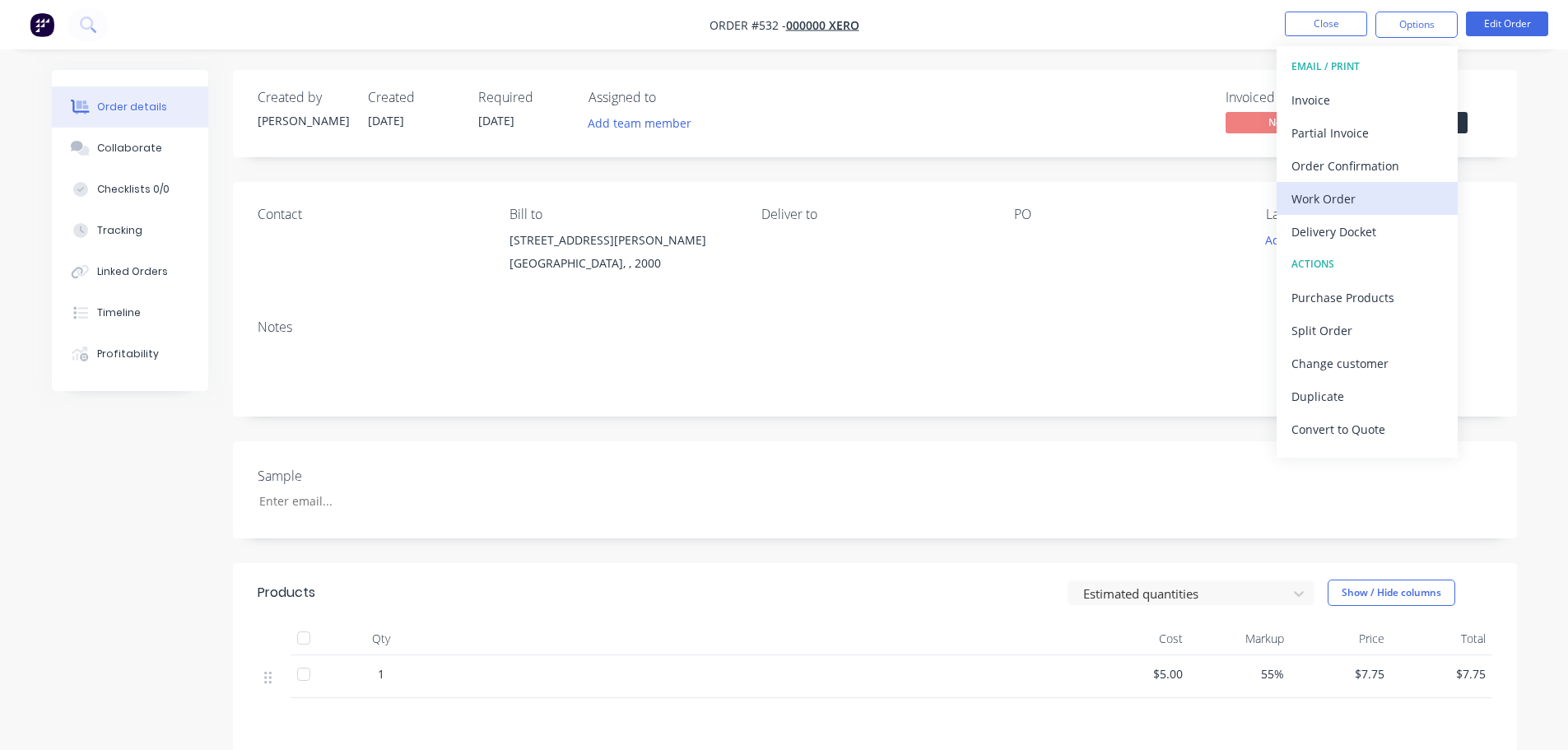
click at [1353, 196] on div "Work Order" at bounding box center [1367, 198] width 152 height 24
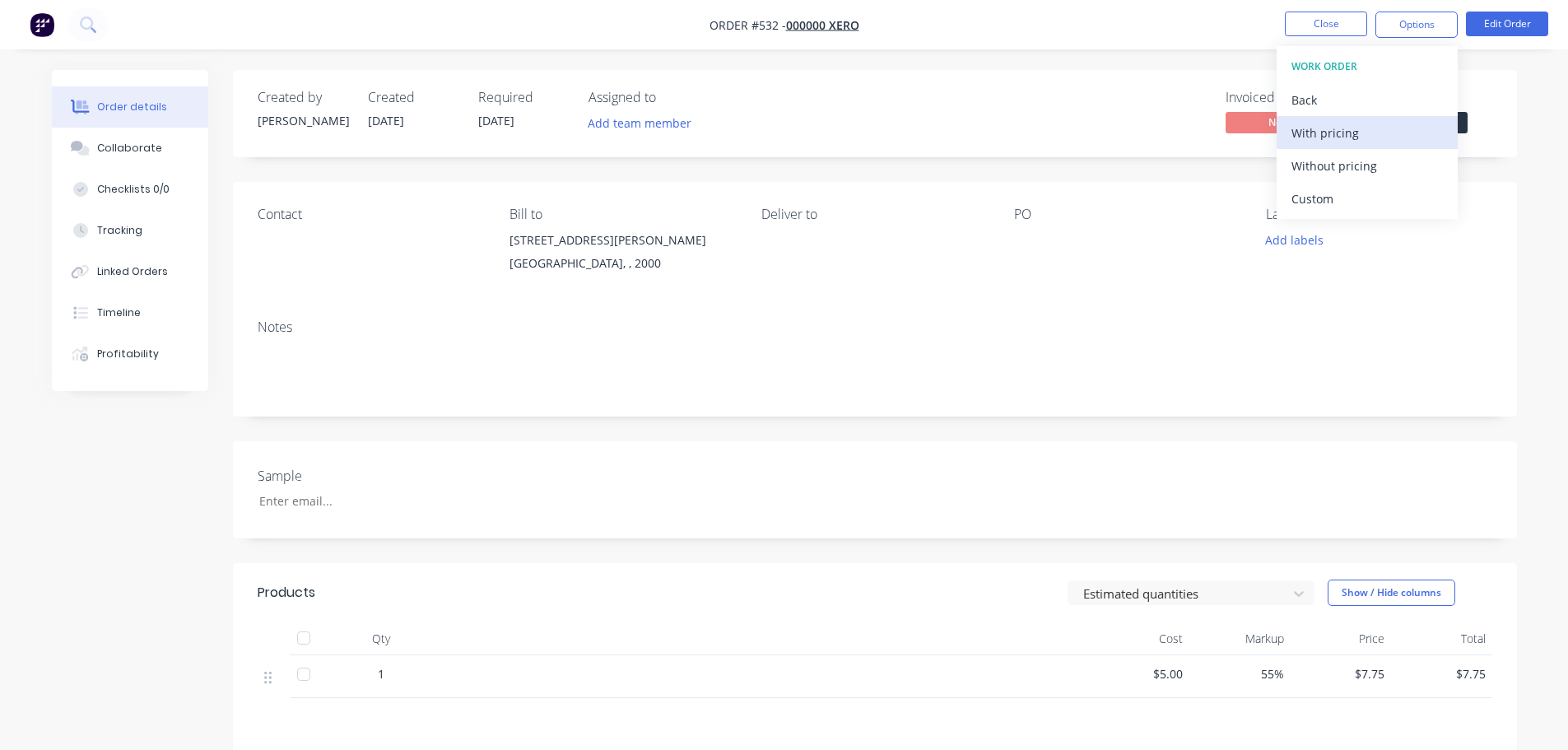
click at [1352, 121] on div "With pricing" at bounding box center [1367, 132] width 152 height 24
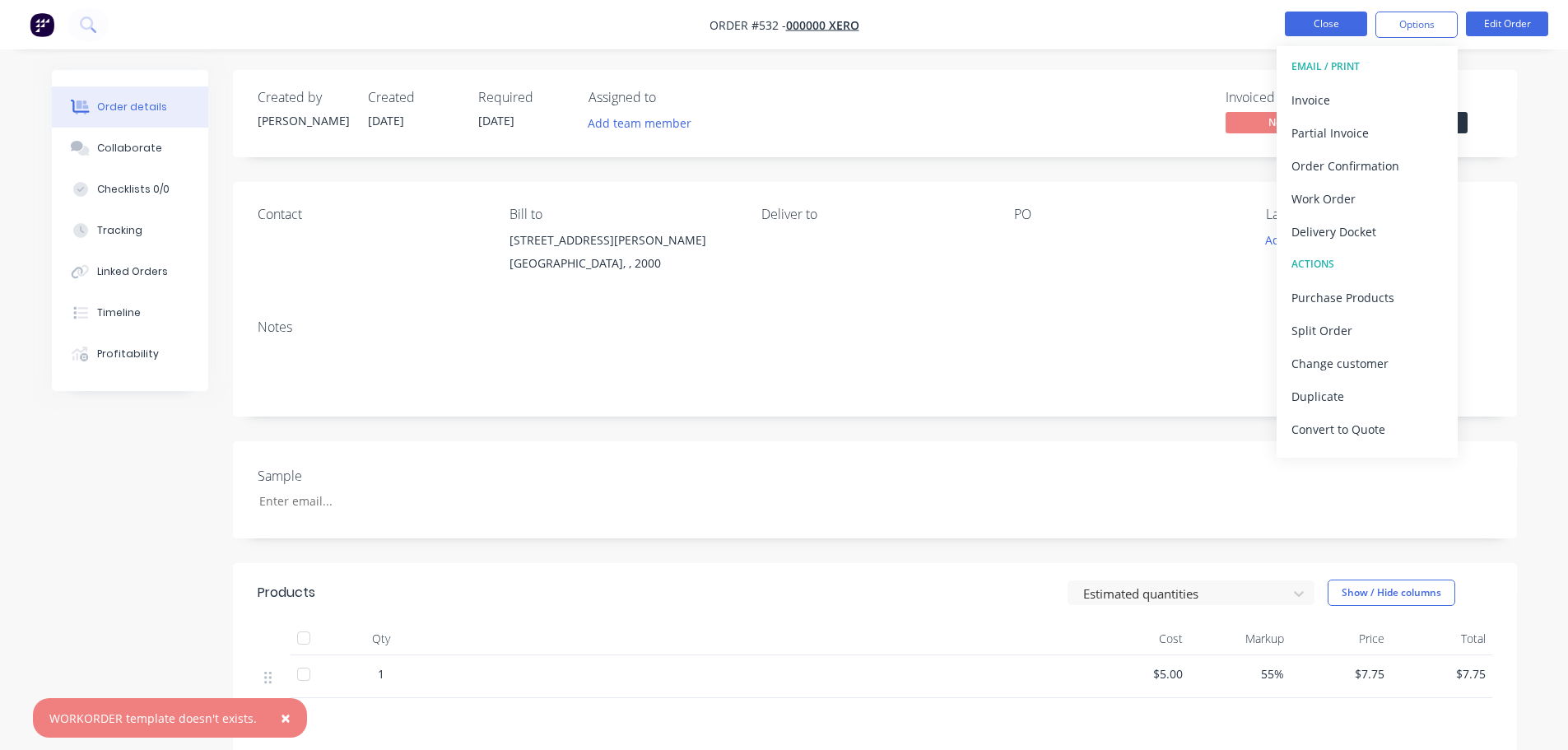
click at [1303, 24] on button "Close" at bounding box center [1326, 24] width 82 height 25
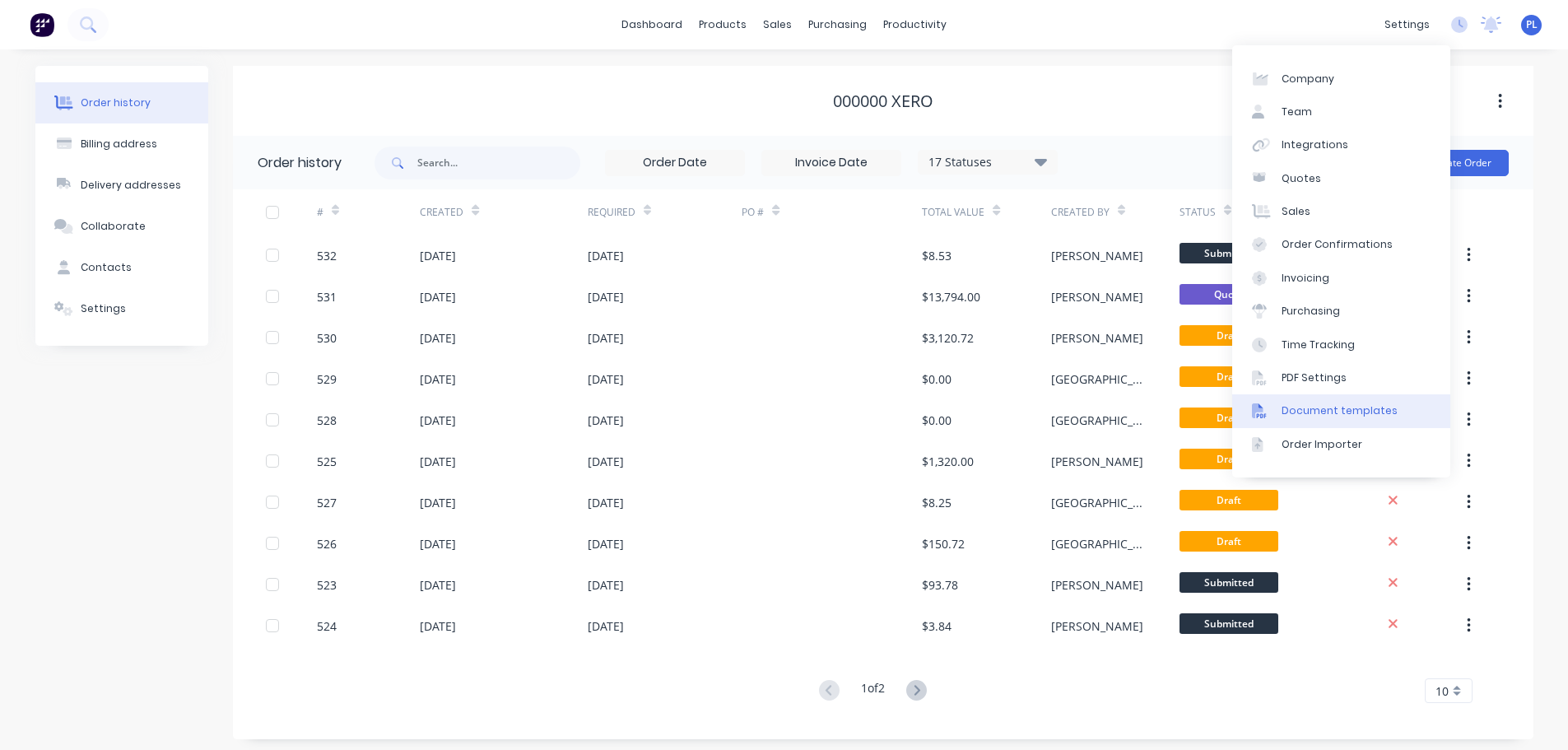
click at [1298, 410] on div "Document templates" at bounding box center [1340, 411] width 116 height 14
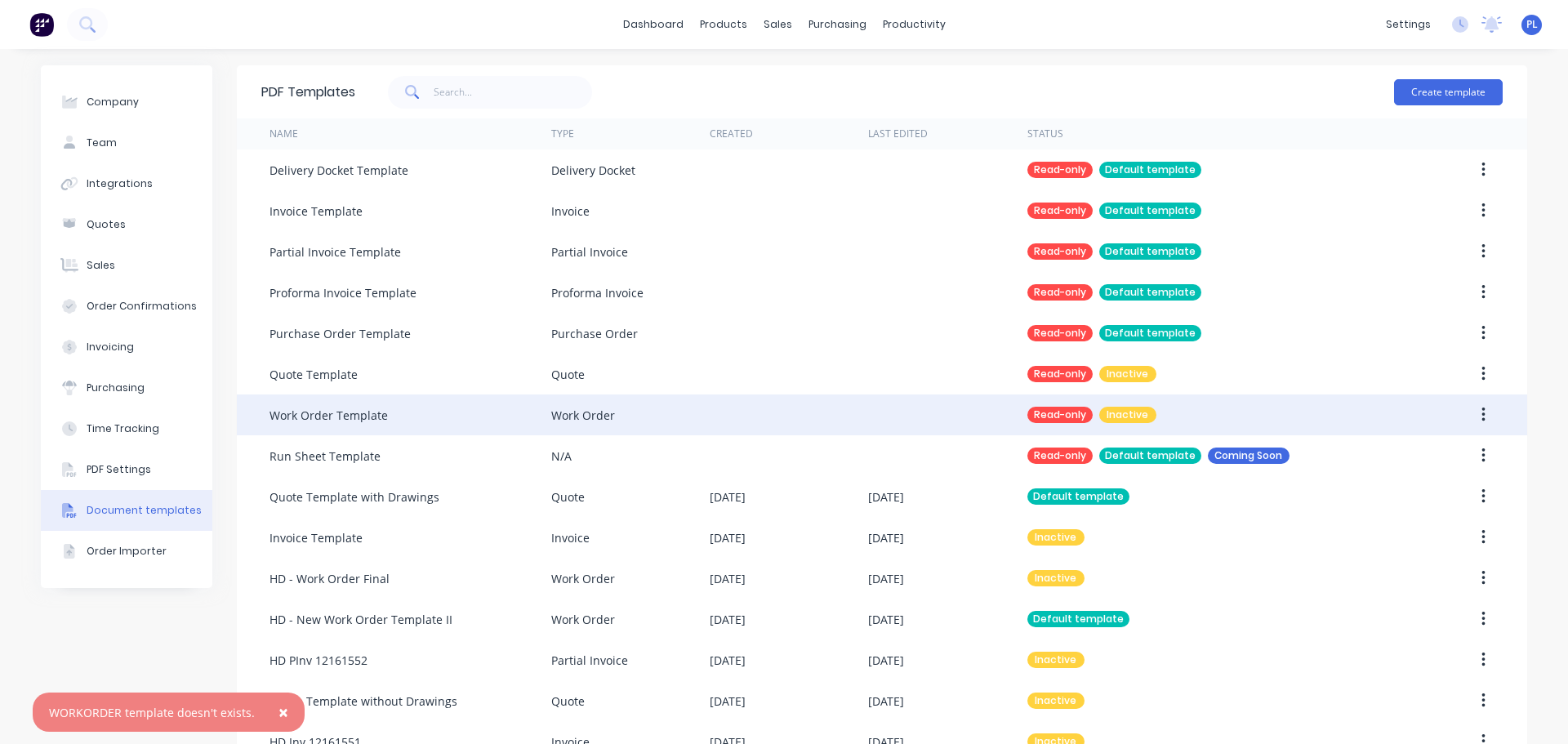
click at [634, 404] on div "Work Order" at bounding box center [630, 415] width 158 height 41
click at [1482, 417] on icon "button" at bounding box center [1484, 415] width 4 height 18
click at [1373, 457] on div "Make default" at bounding box center [1424, 457] width 126 height 24
click at [1482, 419] on icon "button" at bounding box center [1483, 414] width 3 height 14
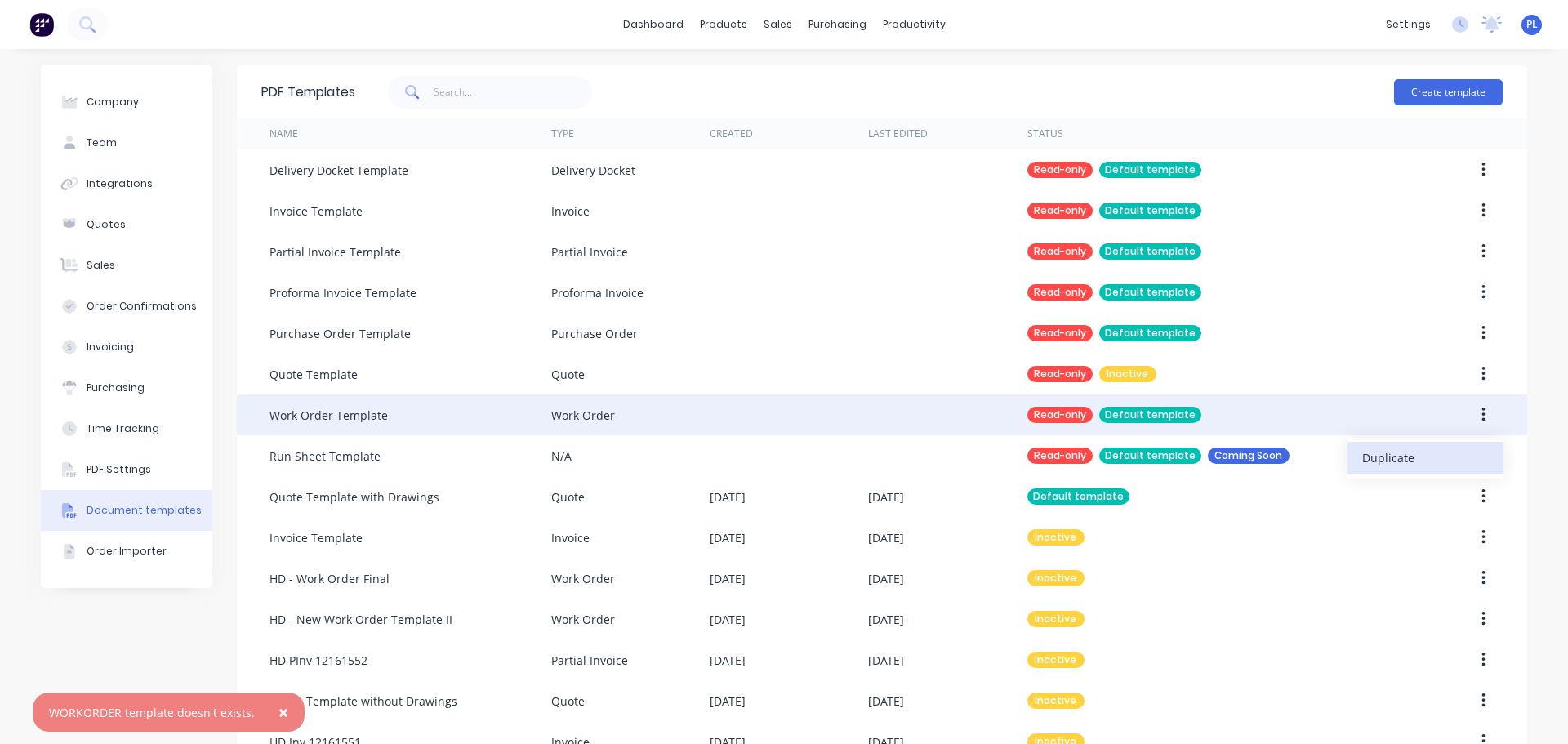
click at [1390, 461] on div "Duplicate" at bounding box center [1424, 457] width 126 height 24
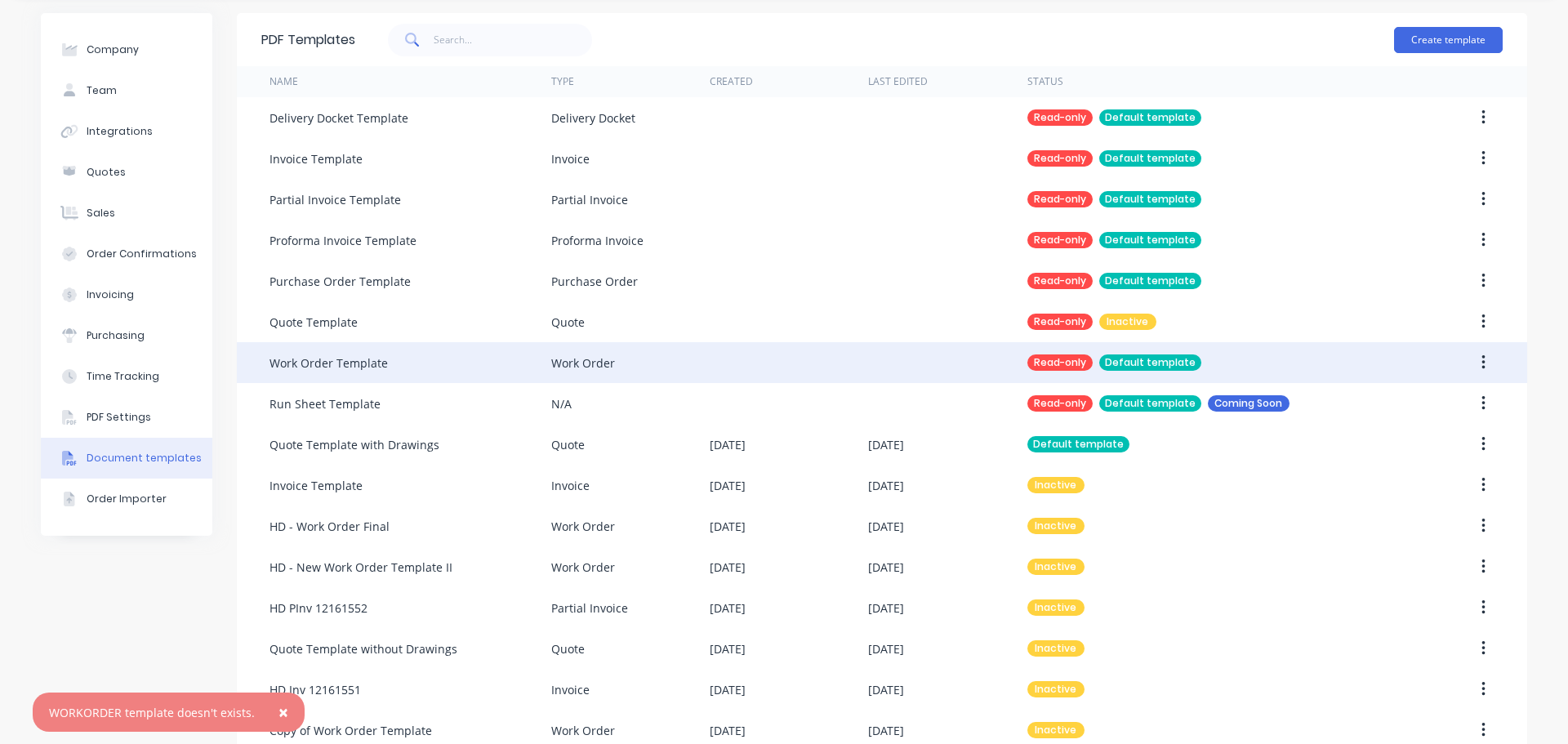
scroll to position [81, 0]
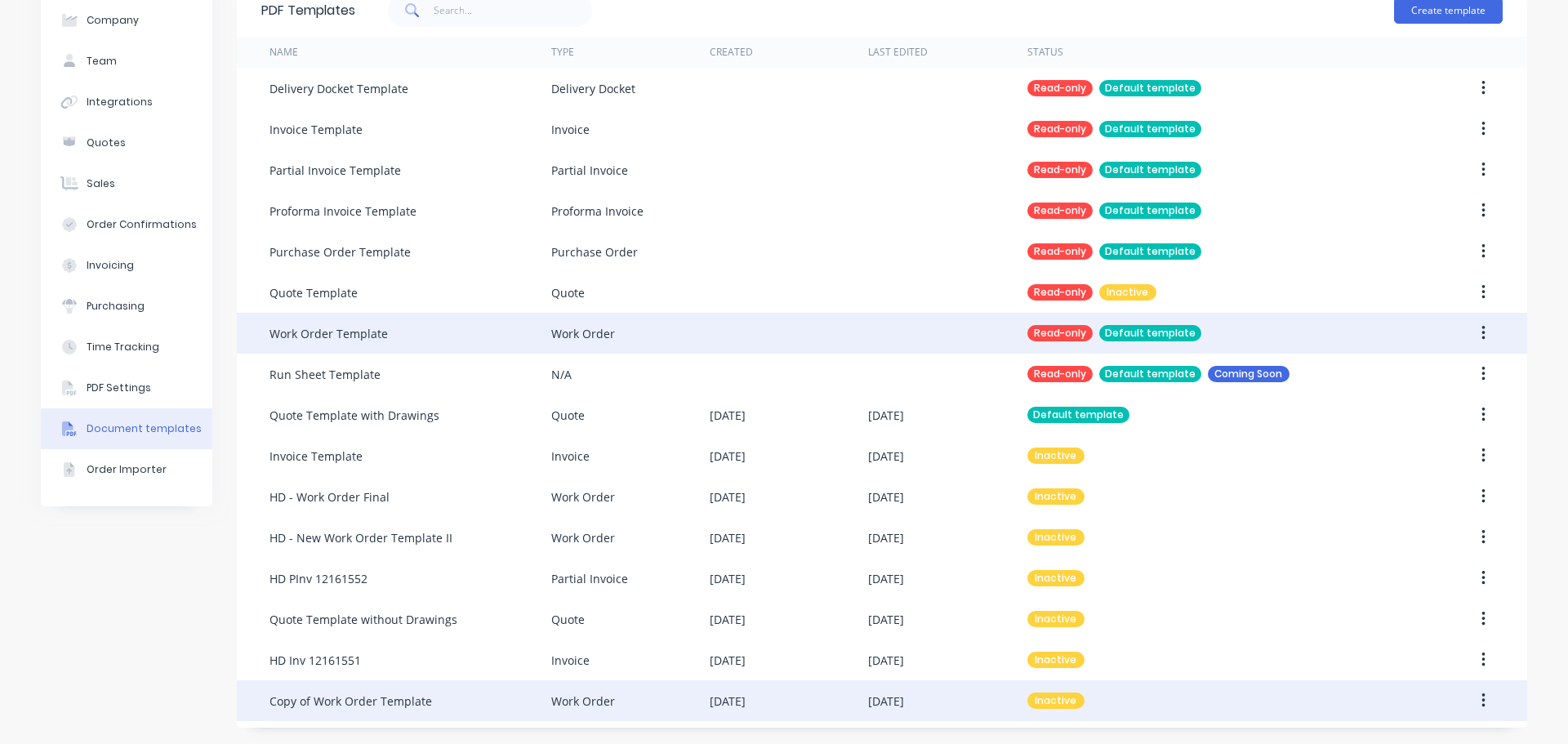
click at [380, 699] on div "Copy of Work Order Template" at bounding box center [351, 702] width 163 height 17
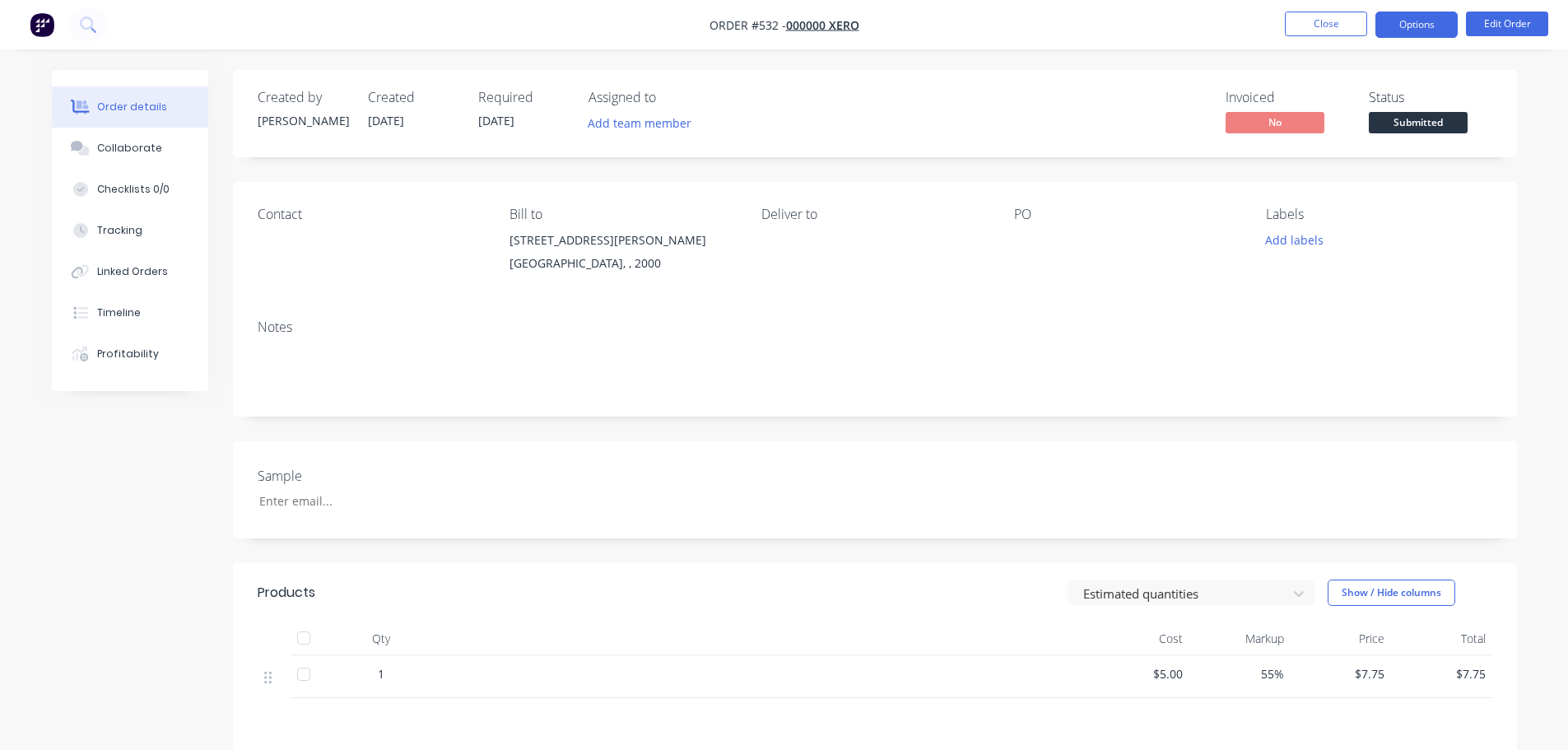
click at [1394, 14] on button "Options" at bounding box center [1416, 24] width 82 height 26
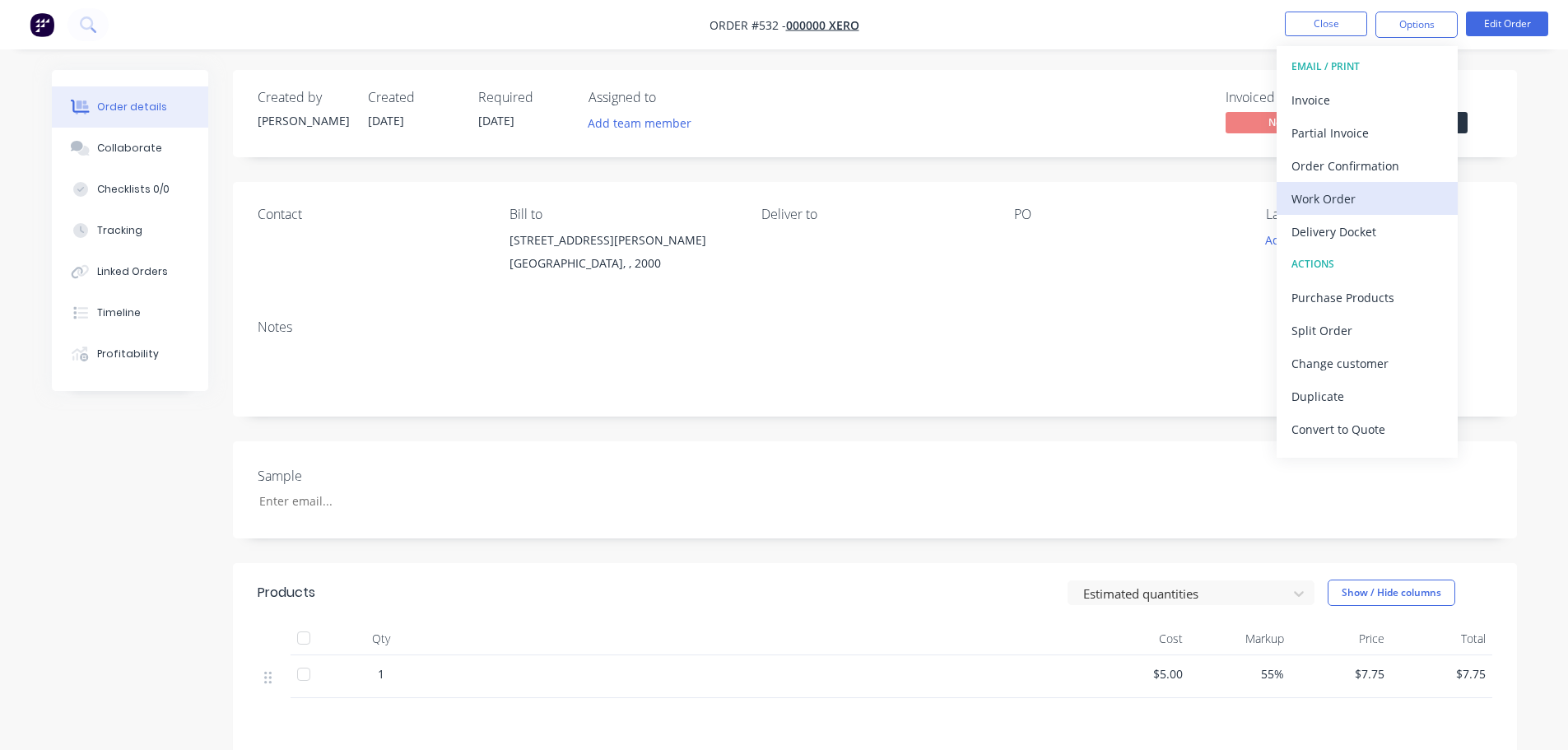
click at [1367, 192] on div "Work Order" at bounding box center [1367, 198] width 152 height 24
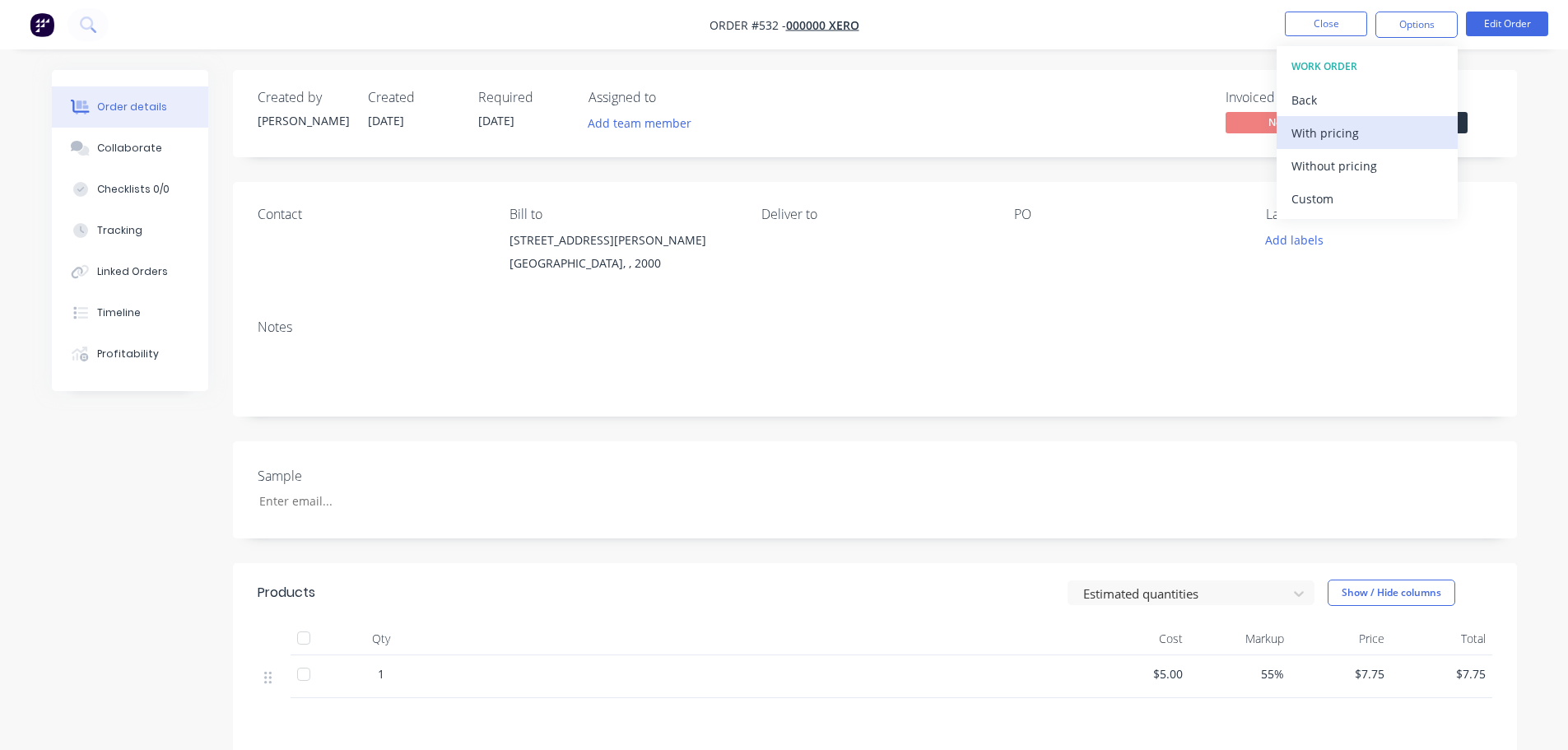
click at [1338, 135] on div "With pricing" at bounding box center [1367, 132] width 152 height 24
